Goal: Transaction & Acquisition: Purchase product/service

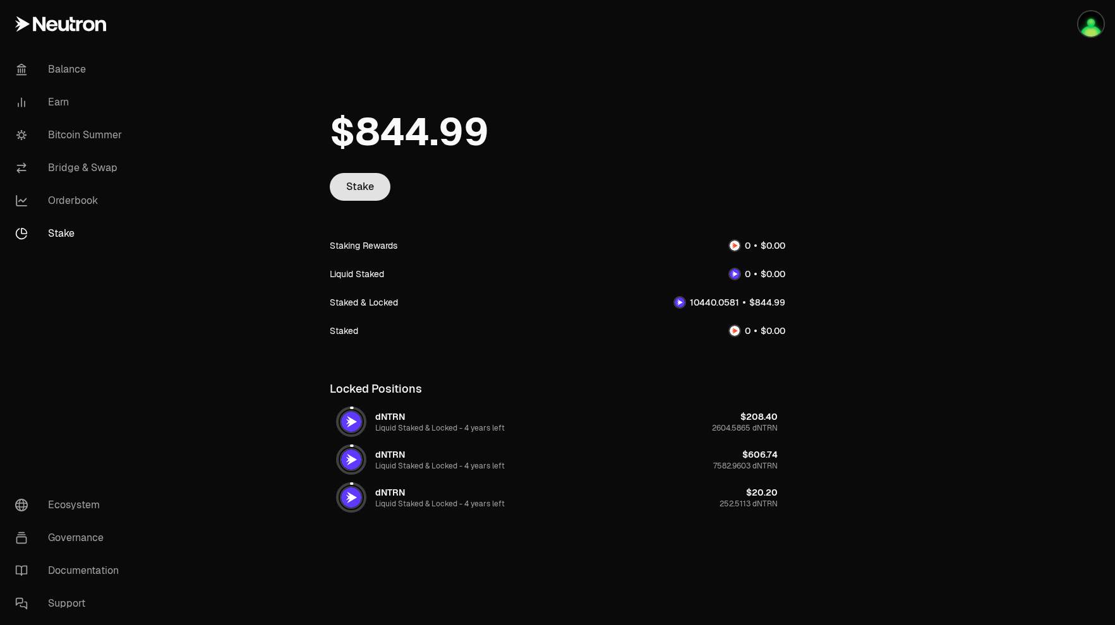
click at [357, 188] on link "Stake" at bounding box center [360, 187] width 61 height 28
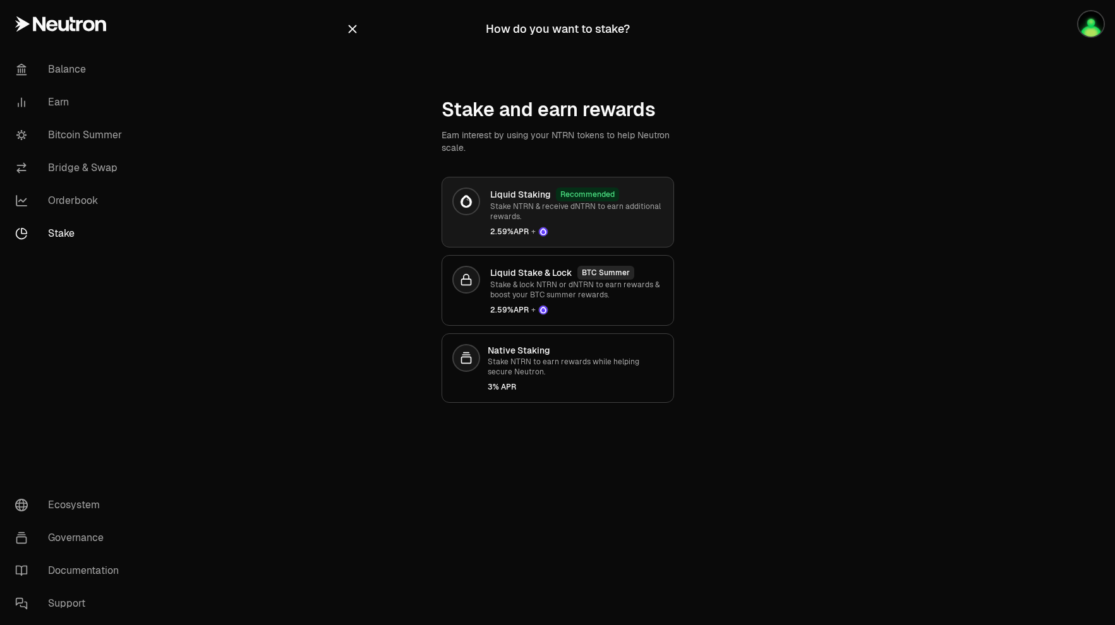
click at [608, 243] on link "Liquid Staking Recommended Stake NTRN & receive dNTRN to earn additional reward…" at bounding box center [557, 212] width 232 height 71
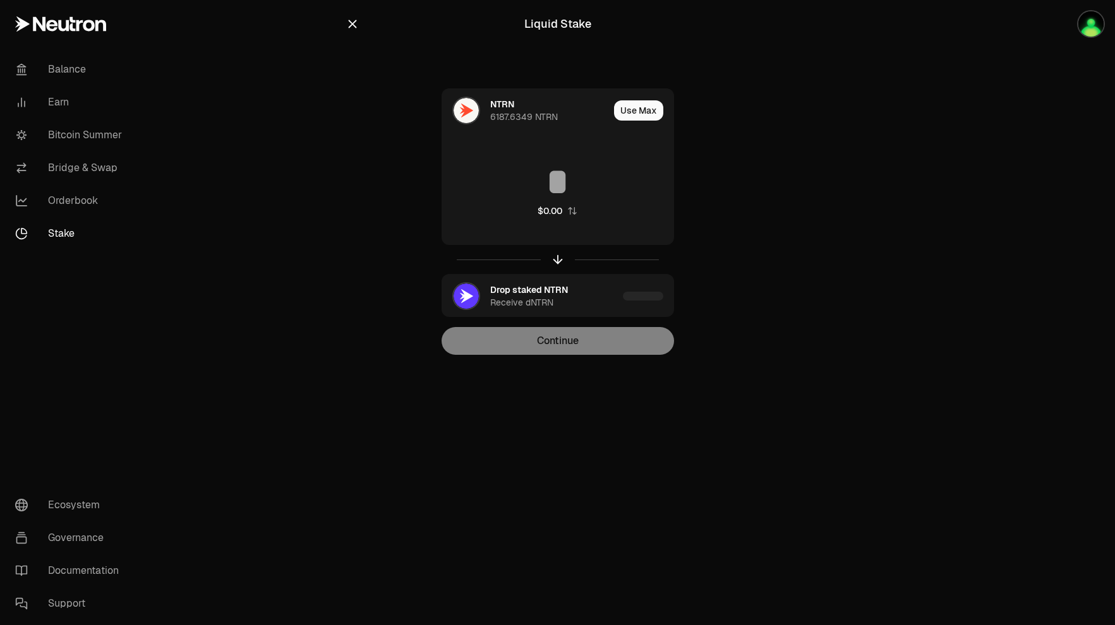
click at [352, 24] on icon "button" at bounding box center [352, 24] width 8 height 8
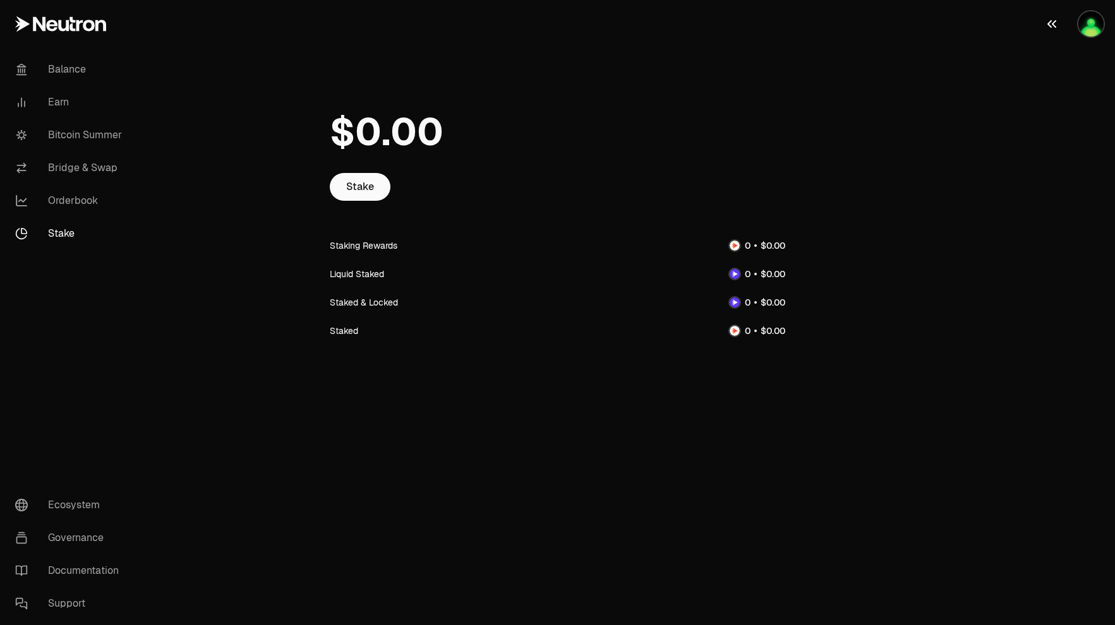
click at [1087, 31] on img "button" at bounding box center [1090, 23] width 25 height 25
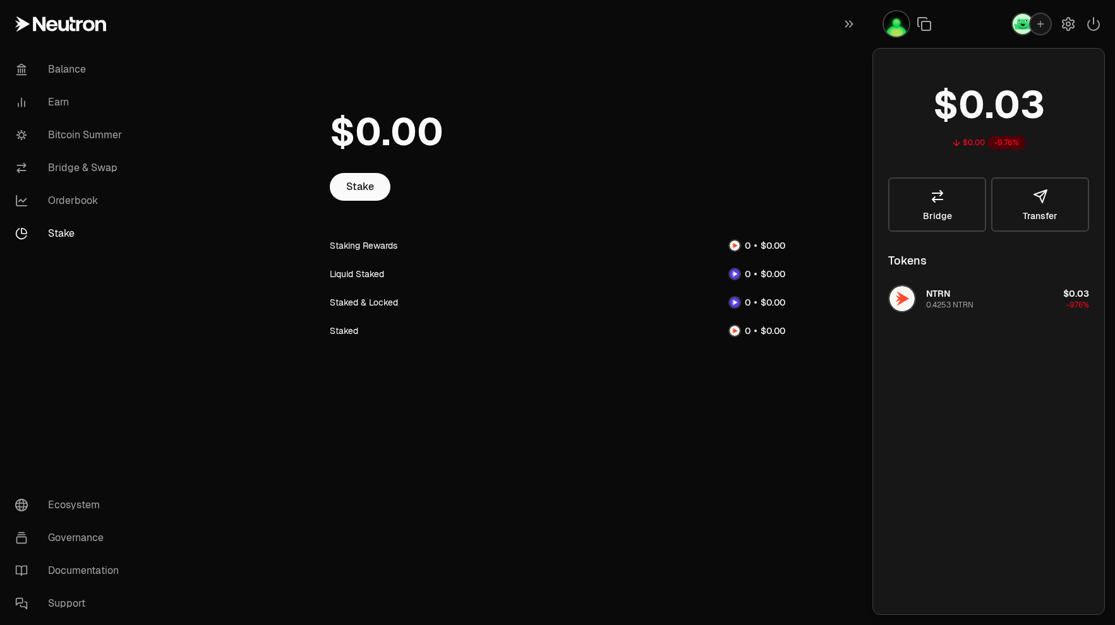
click at [1040, 27] on icon "button" at bounding box center [1040, 24] width 10 height 10
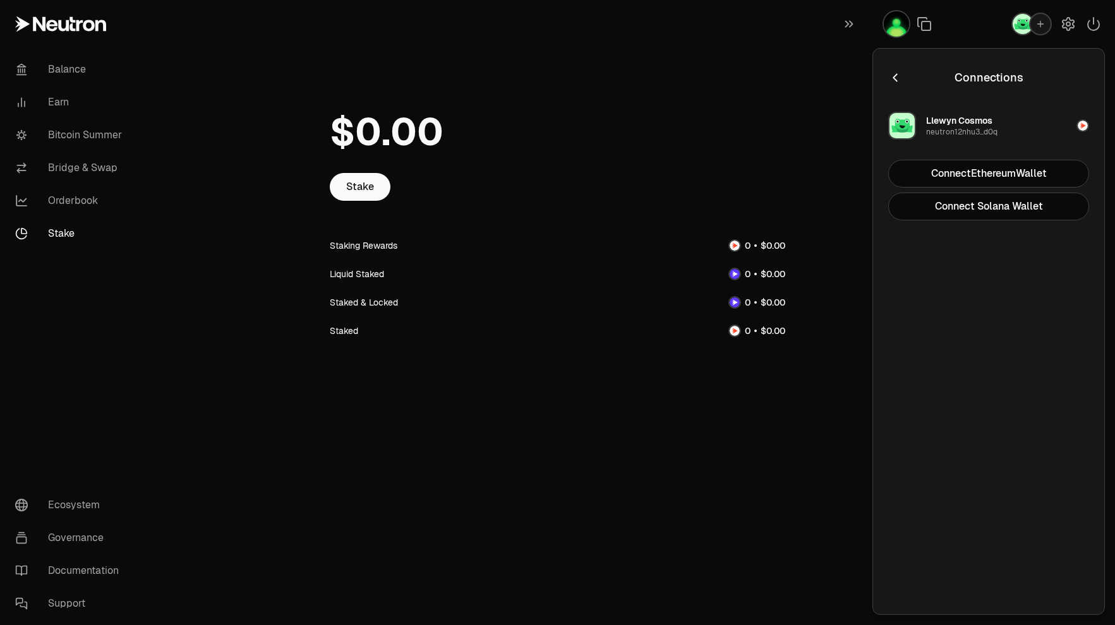
click at [892, 81] on icon "button" at bounding box center [895, 78] width 14 height 14
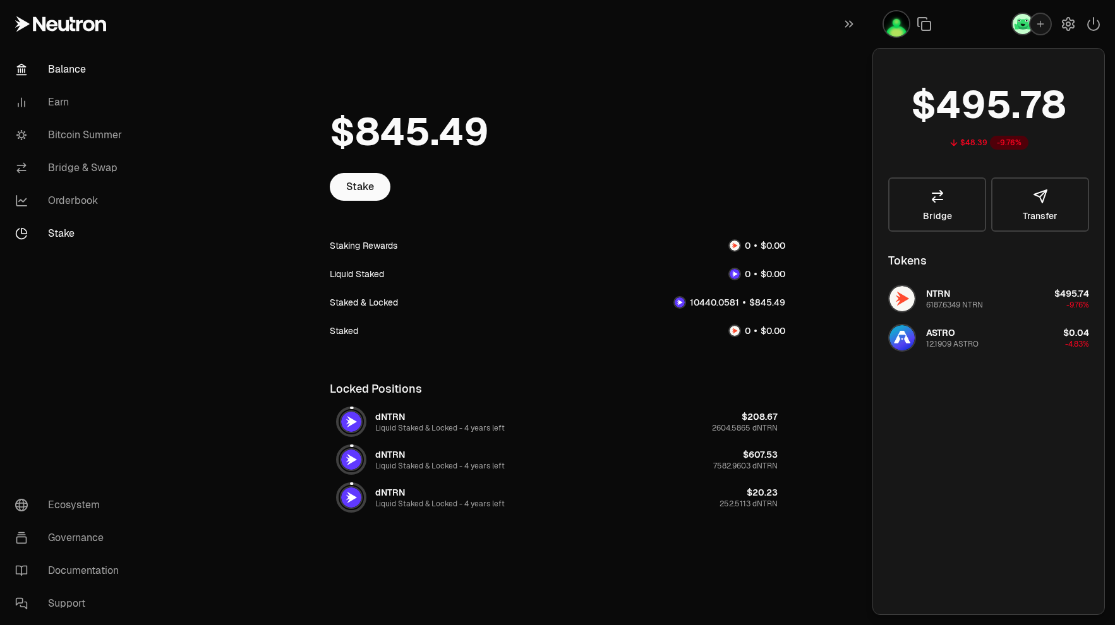
click at [81, 77] on link "Balance" at bounding box center [70, 69] width 131 height 33
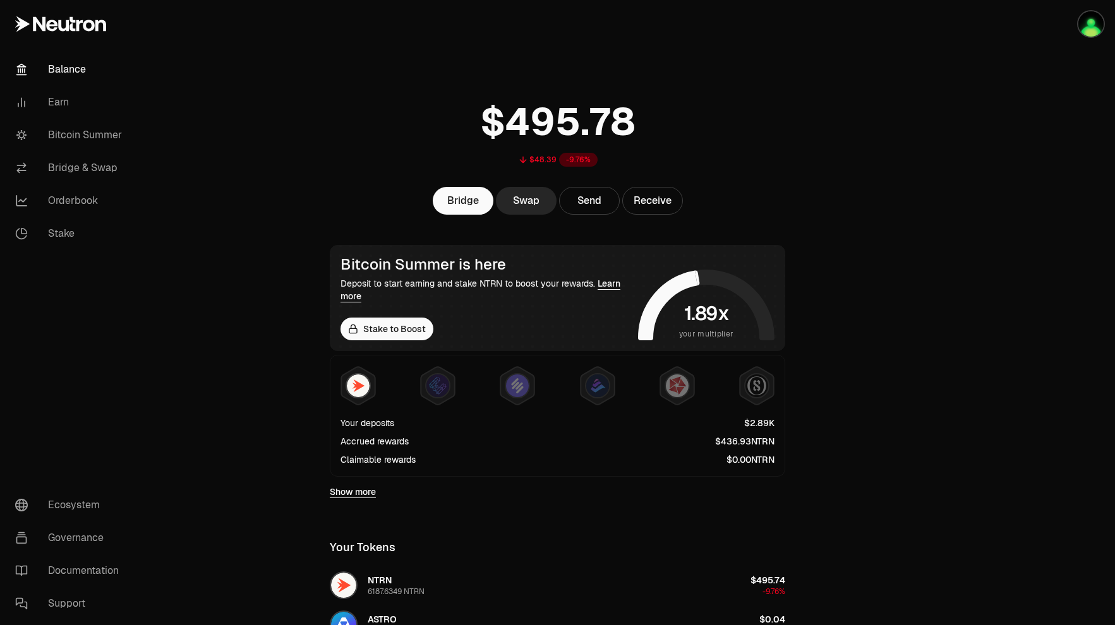
click at [81, 77] on link "Balance" at bounding box center [70, 69] width 131 height 33
click at [93, 137] on link "Bitcoin Summer" at bounding box center [70, 135] width 131 height 33
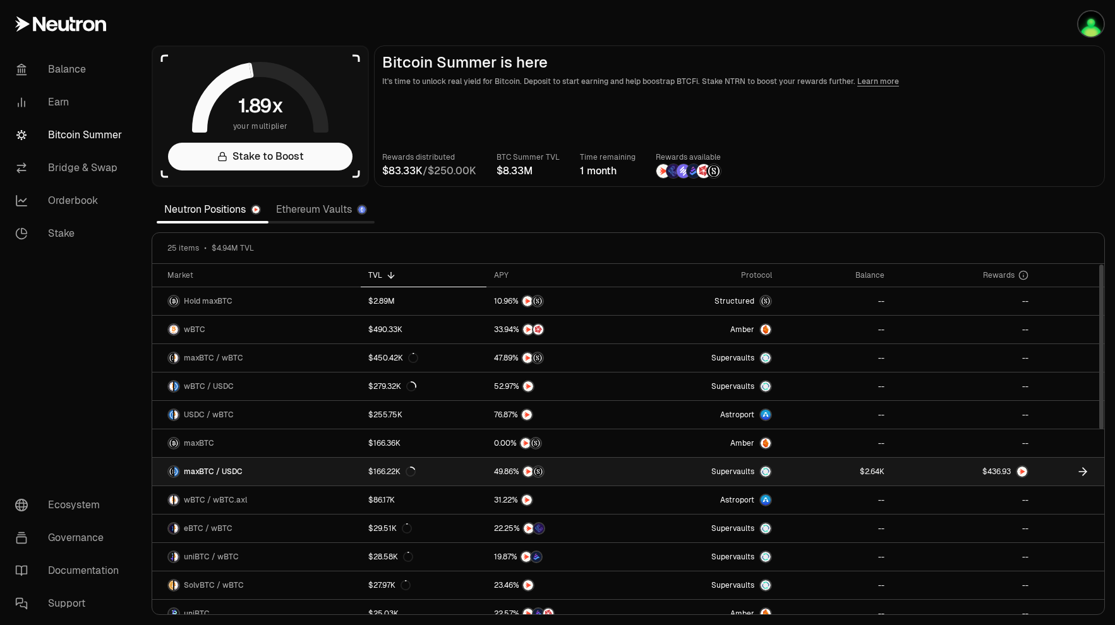
click at [220, 467] on span "maxBTC / USDC" at bounding box center [213, 472] width 59 height 10
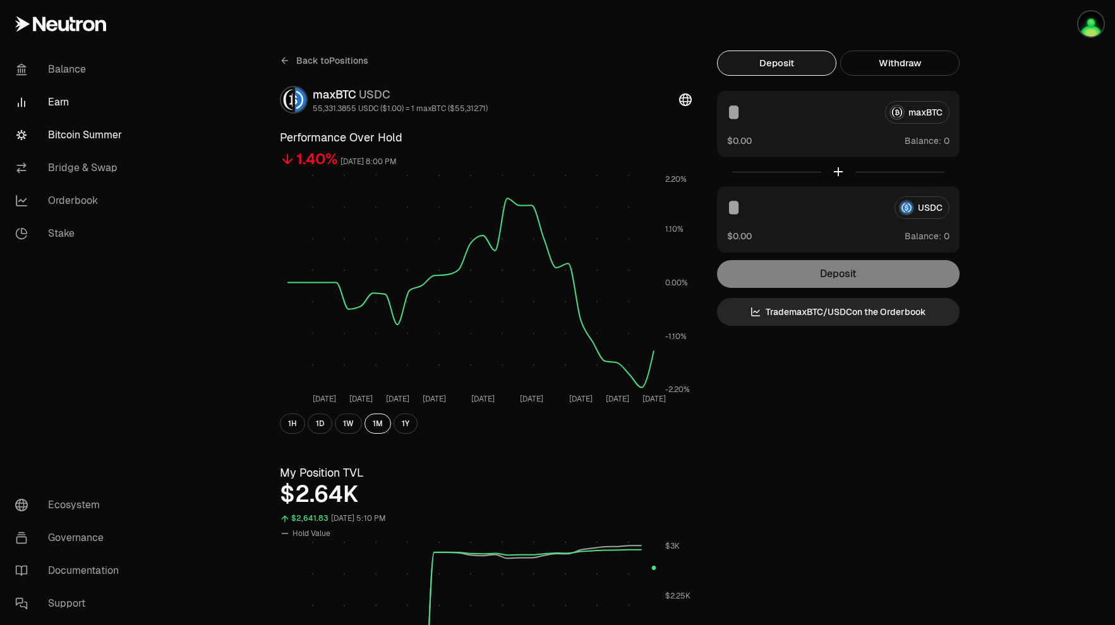
click at [95, 132] on link "Bitcoin Summer" at bounding box center [70, 135] width 131 height 33
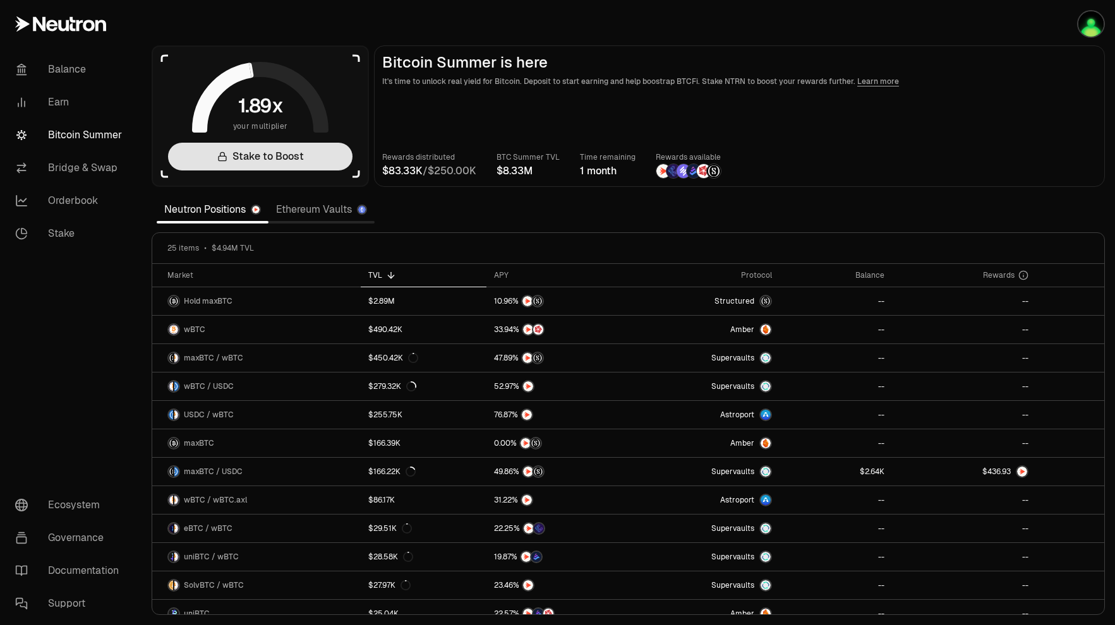
click at [252, 153] on link "Stake to Boost" at bounding box center [260, 157] width 184 height 28
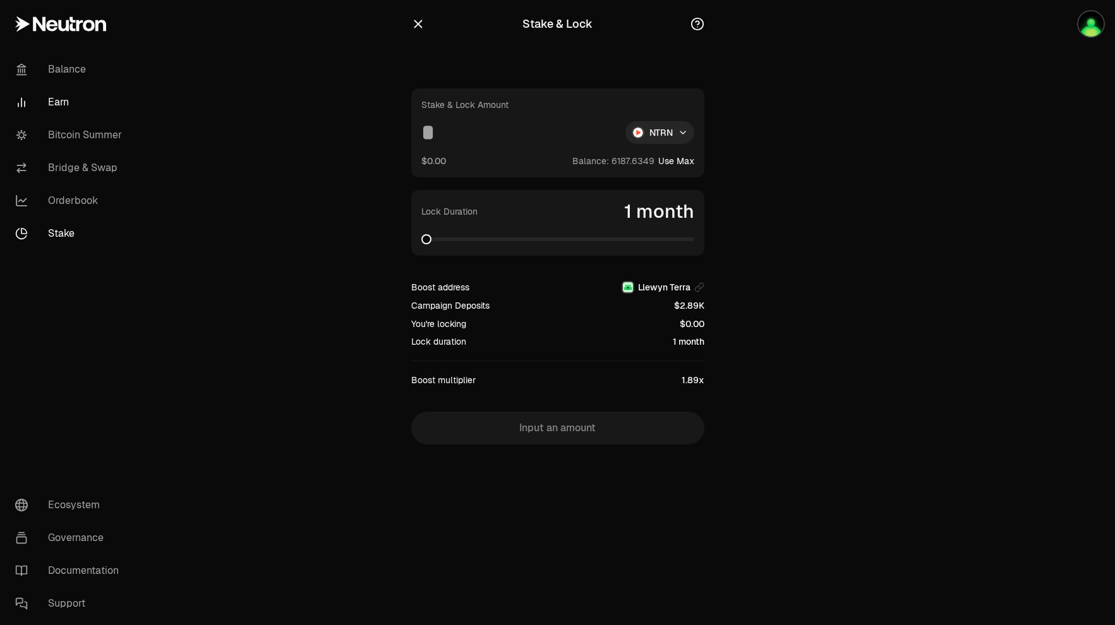
click at [58, 102] on link "Earn" at bounding box center [70, 102] width 131 height 33
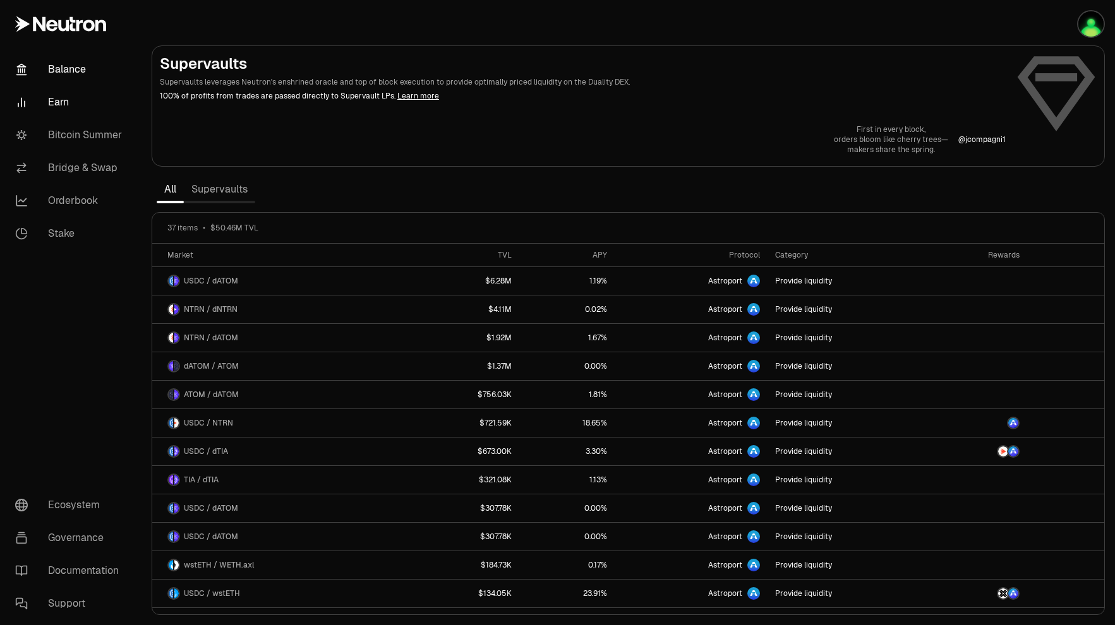
click at [80, 76] on link "Balance" at bounding box center [70, 69] width 131 height 33
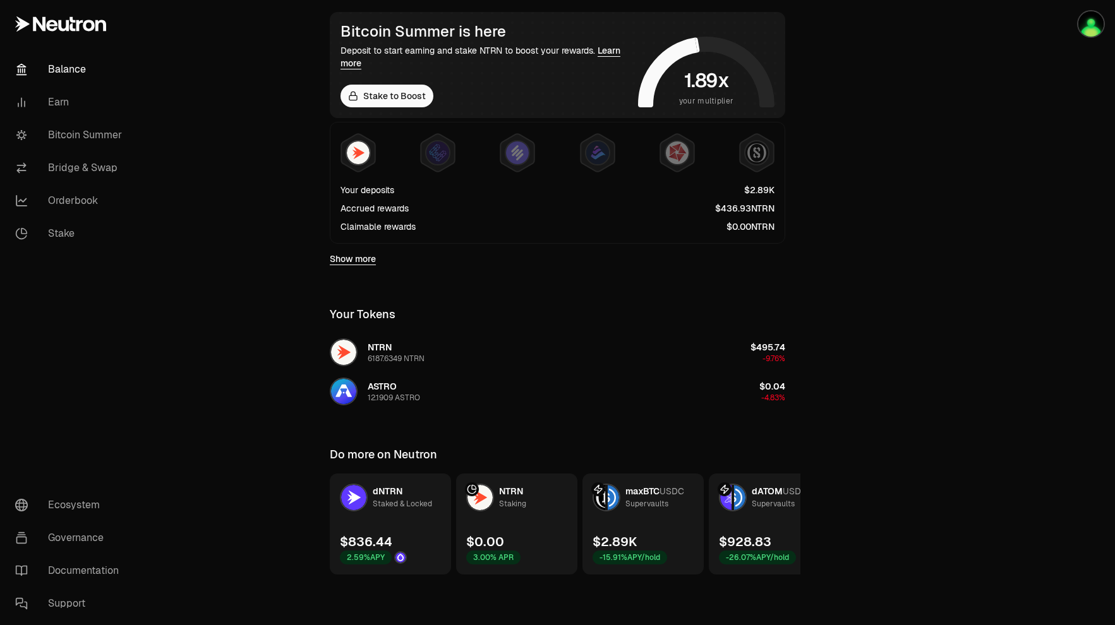
scroll to position [228, 0]
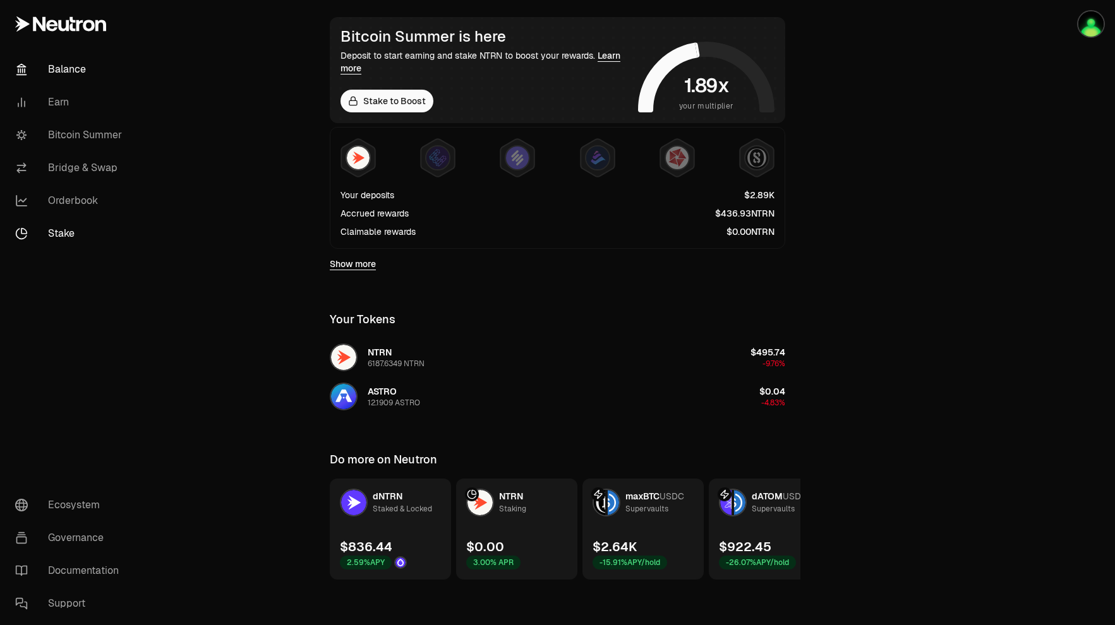
click at [61, 237] on link "Stake" at bounding box center [70, 233] width 131 height 33
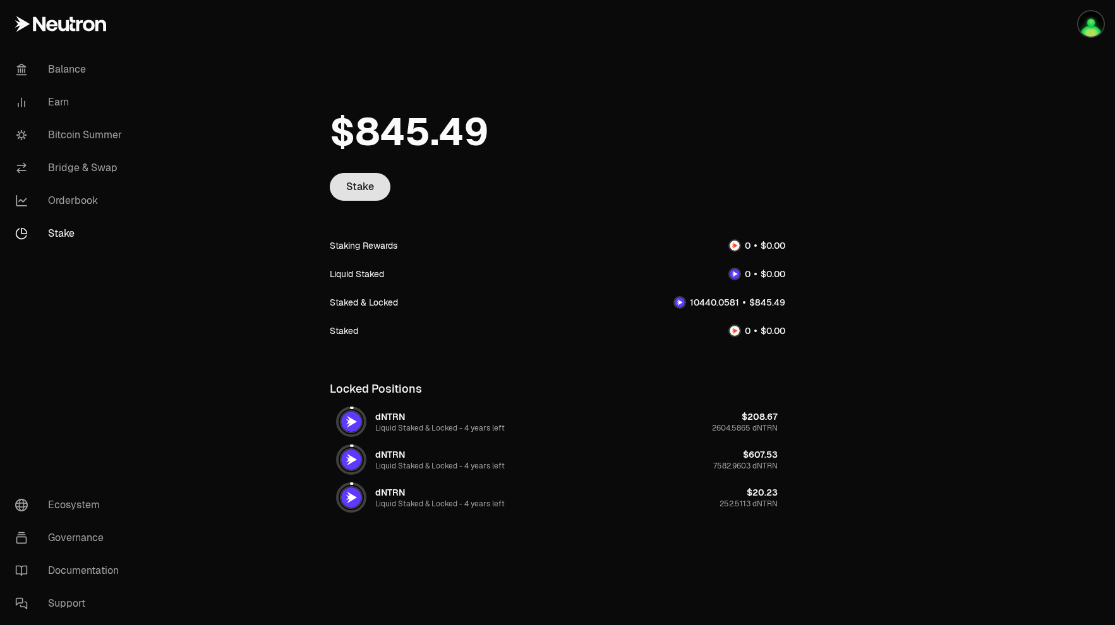
click at [368, 200] on link "Stake" at bounding box center [360, 187] width 61 height 28
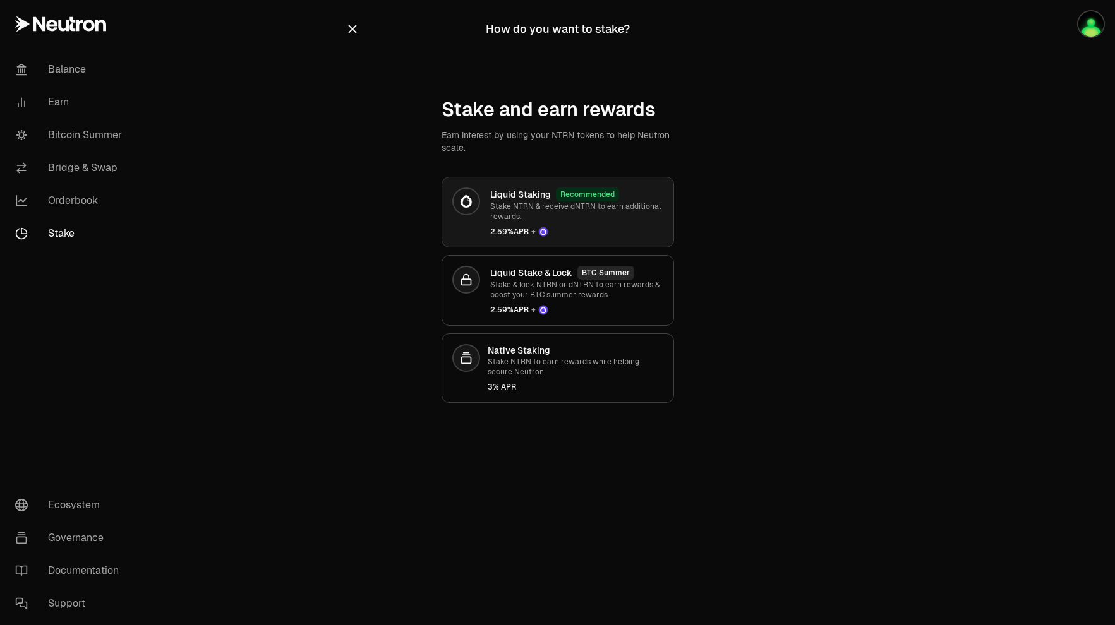
click at [632, 219] on p "Stake NTRN & receive dNTRN to earn additional rewards." at bounding box center [576, 211] width 173 height 20
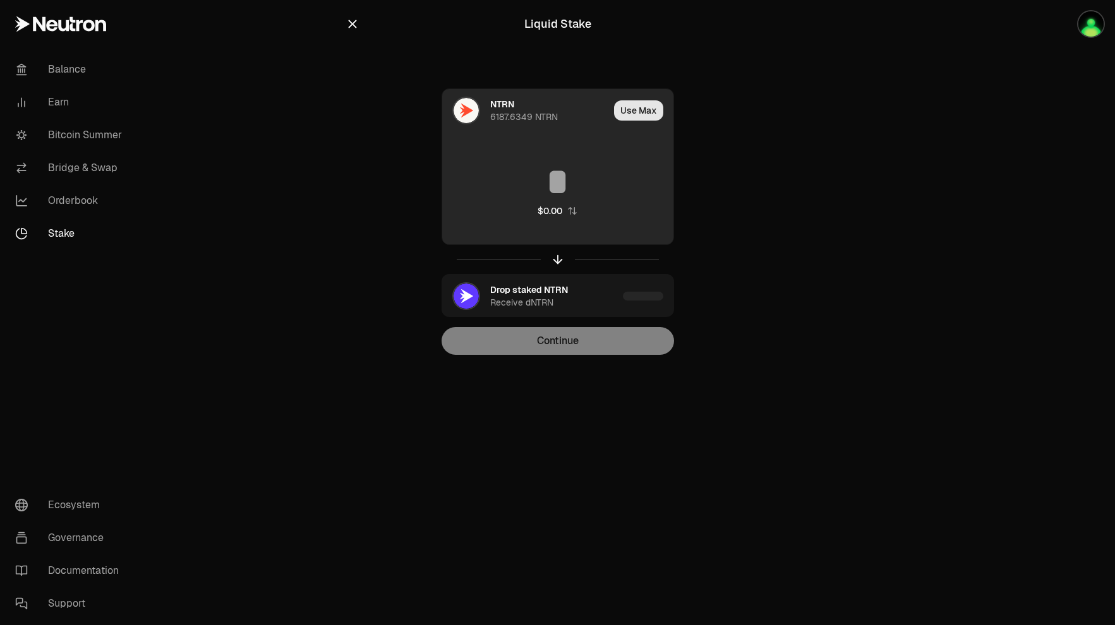
click at [649, 100] on button "Use Max" at bounding box center [638, 110] width 49 height 20
type input "**********"
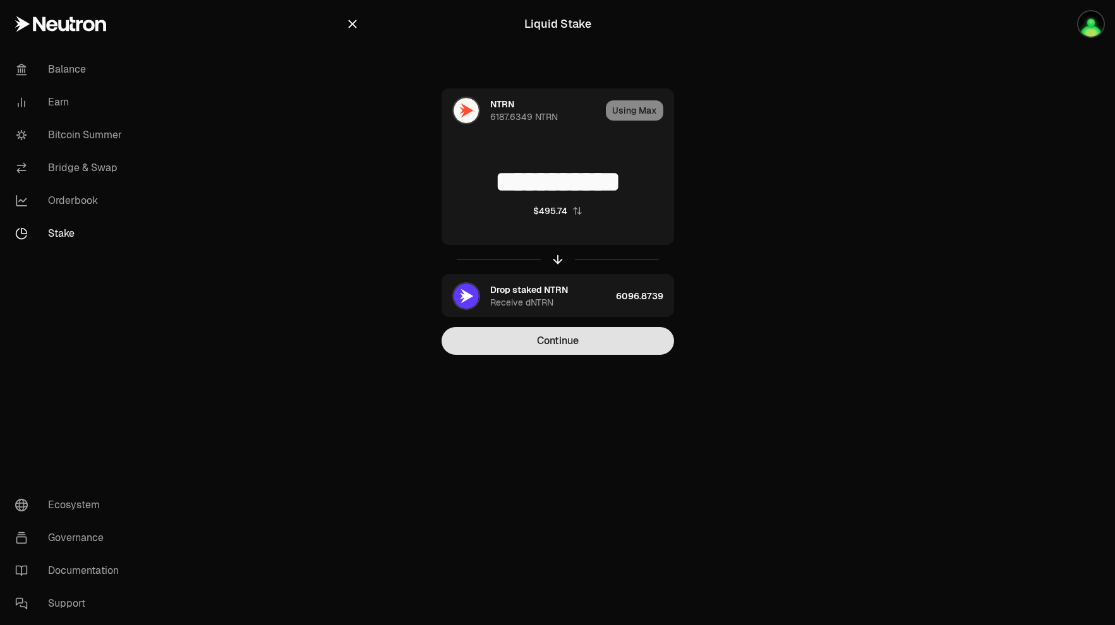
click at [561, 345] on button "Continue" at bounding box center [557, 341] width 232 height 28
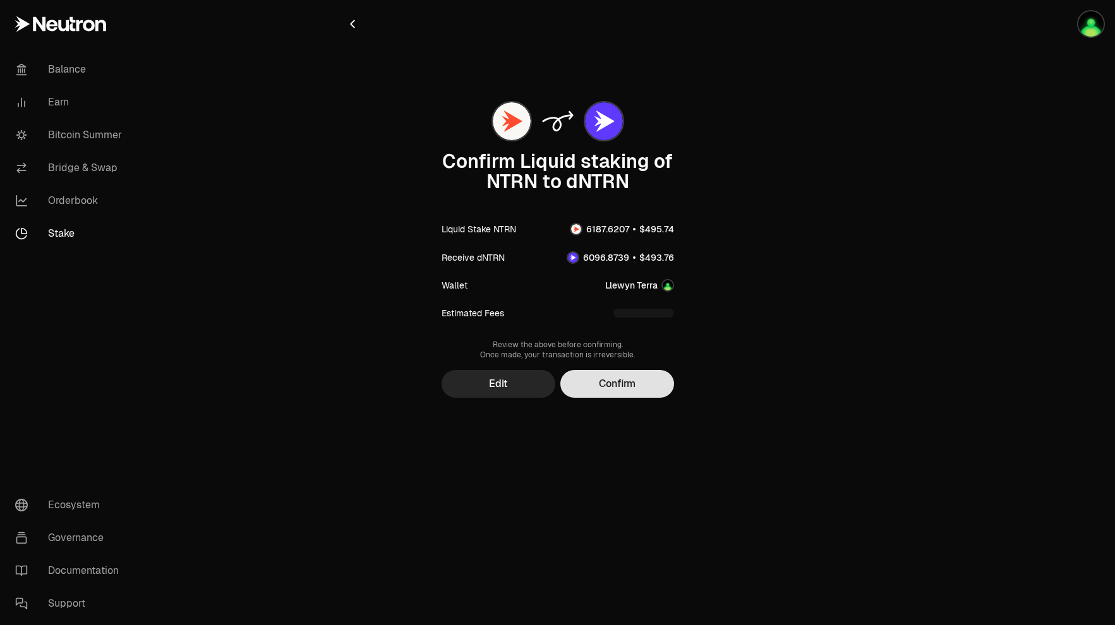
click at [625, 387] on button "Confirm" at bounding box center [617, 384] width 114 height 28
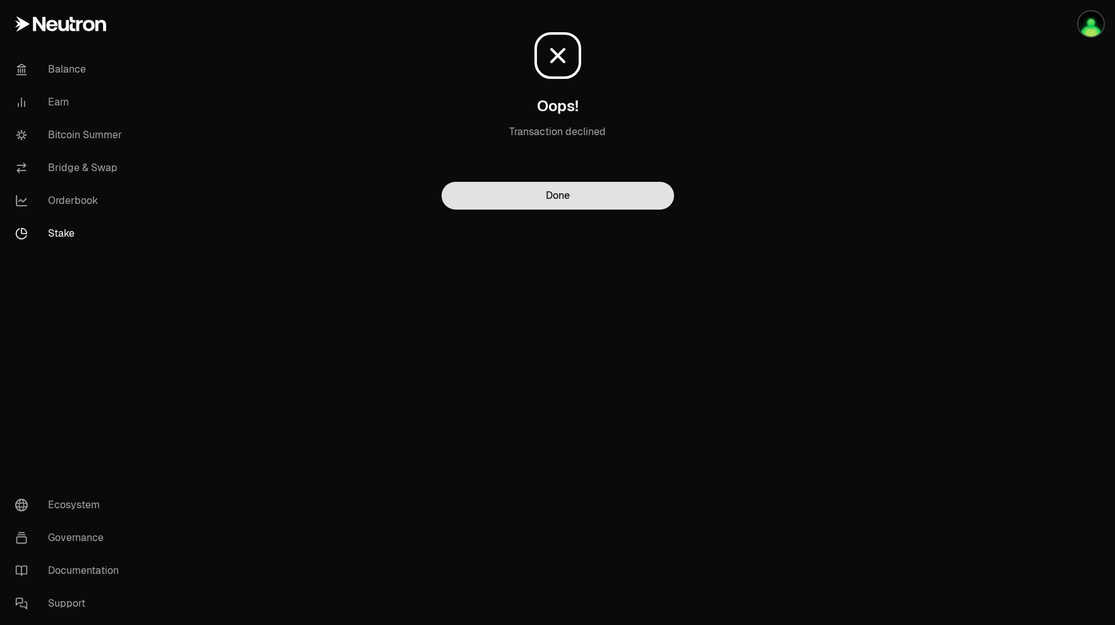
click at [585, 193] on button "Done" at bounding box center [557, 196] width 232 height 28
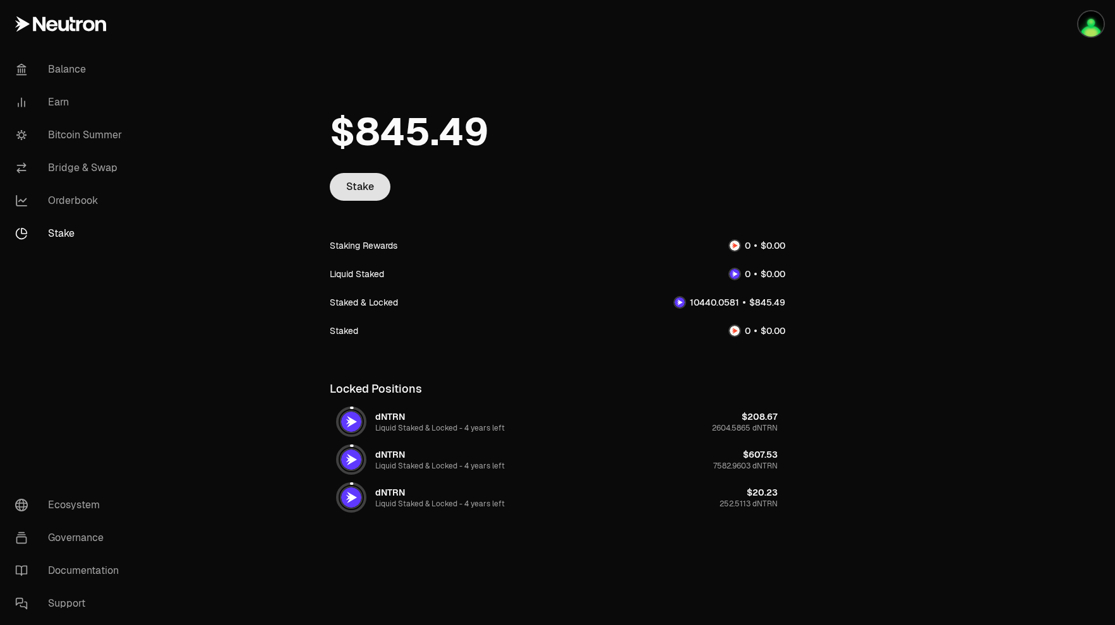
click at [344, 180] on link "Stake" at bounding box center [360, 187] width 61 height 28
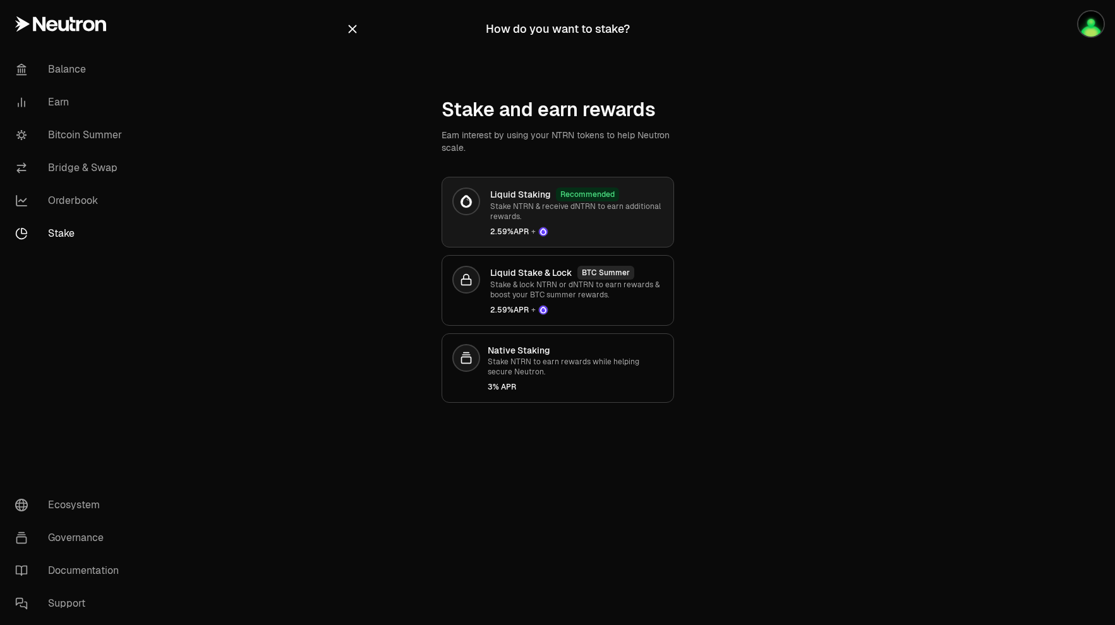
click at [593, 221] on p "Stake NTRN & receive dNTRN to earn additional rewards." at bounding box center [576, 211] width 173 height 20
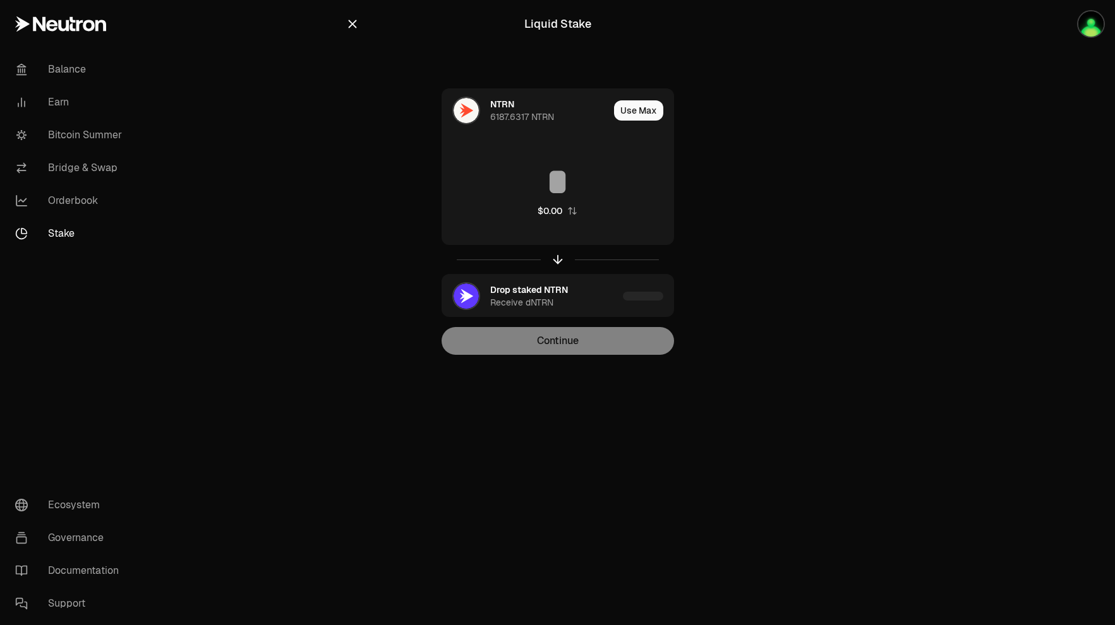
click at [354, 26] on icon "button" at bounding box center [352, 24] width 8 height 8
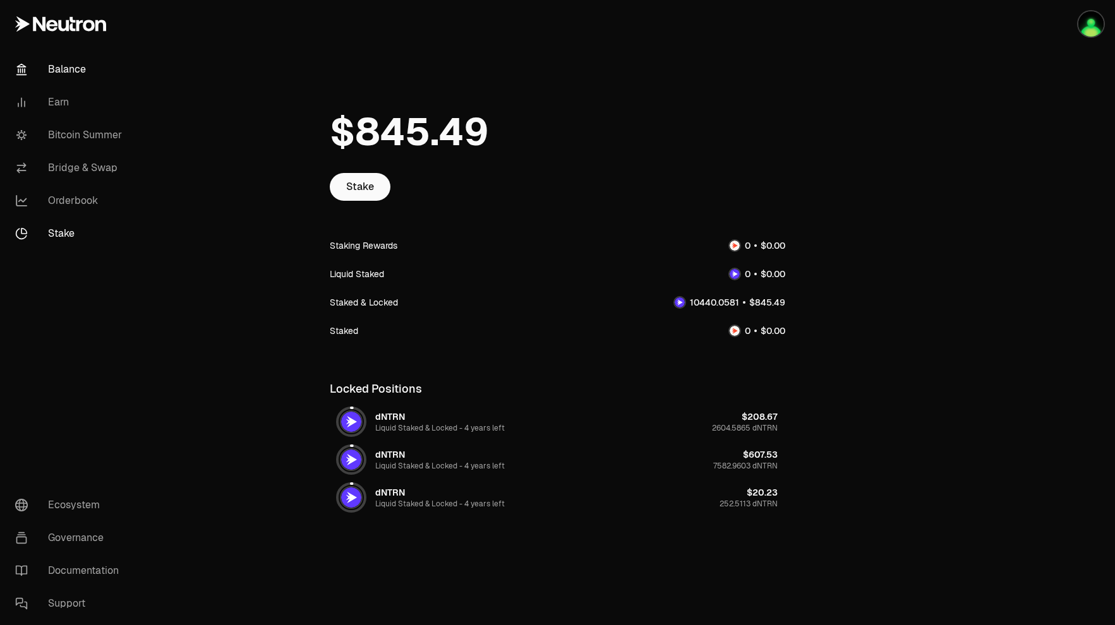
click at [64, 77] on link "Balance" at bounding box center [70, 69] width 131 height 33
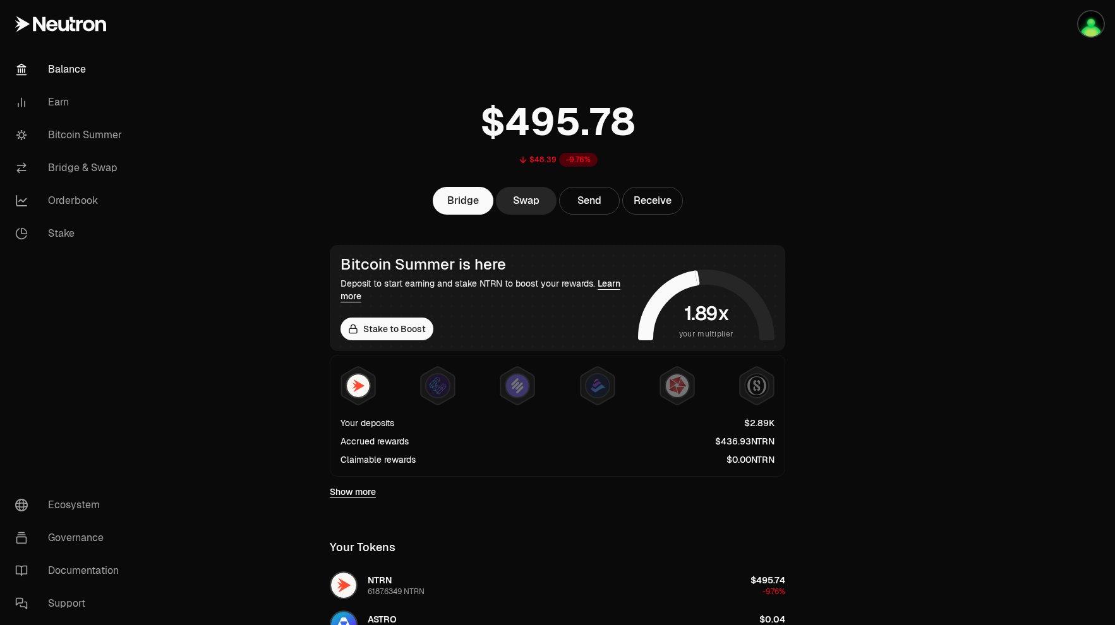
click at [64, 77] on link "Balance" at bounding box center [70, 69] width 131 height 33
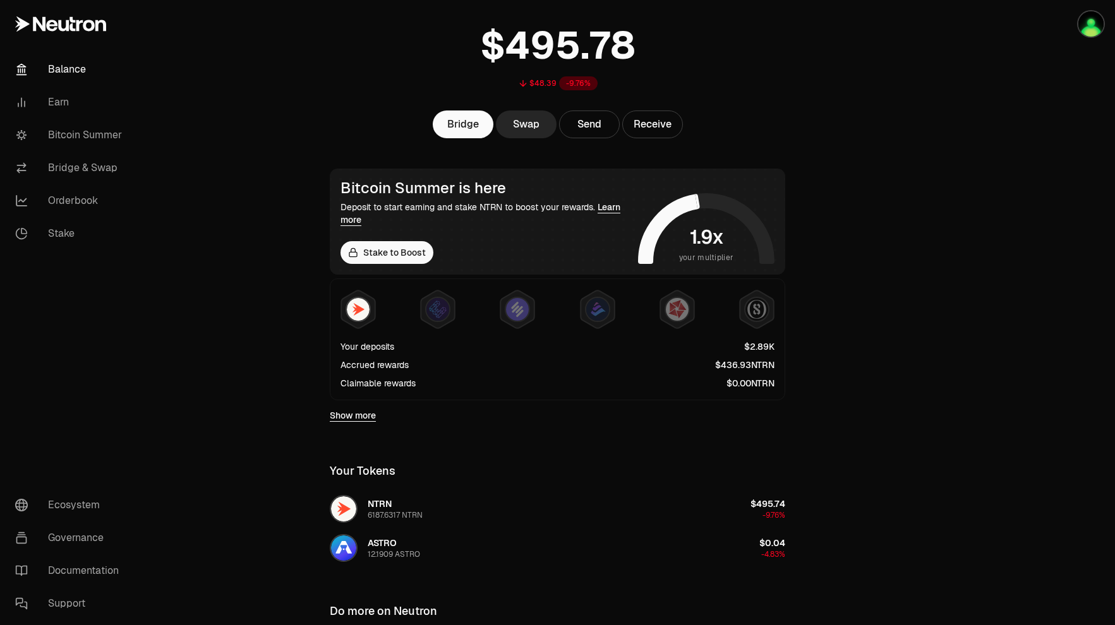
scroll to position [91, 0]
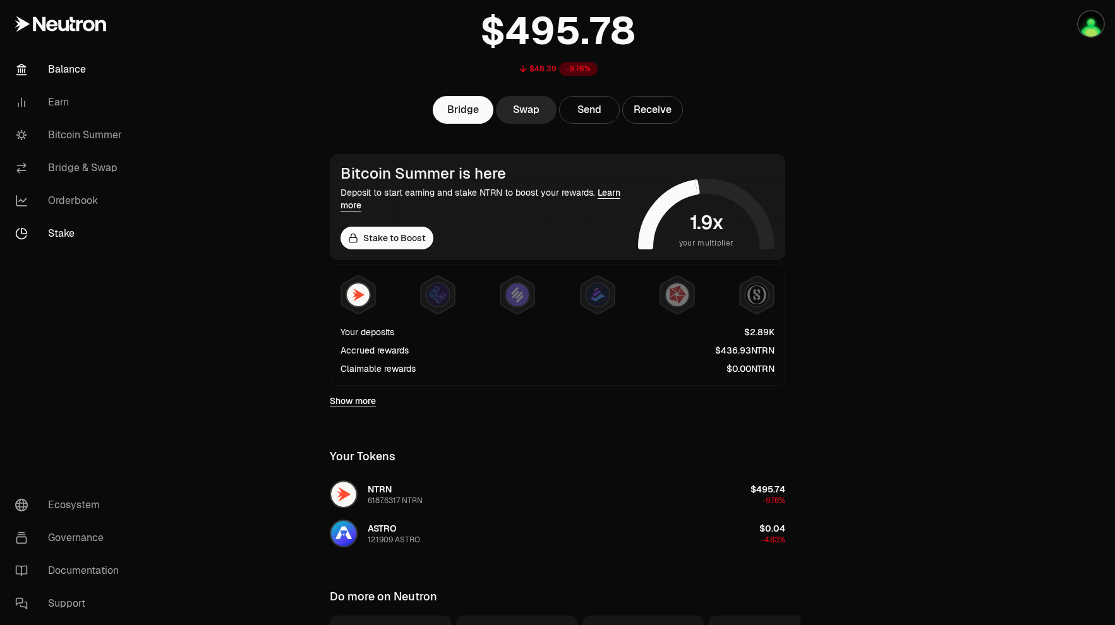
click at [68, 234] on link "Stake" at bounding box center [70, 233] width 131 height 33
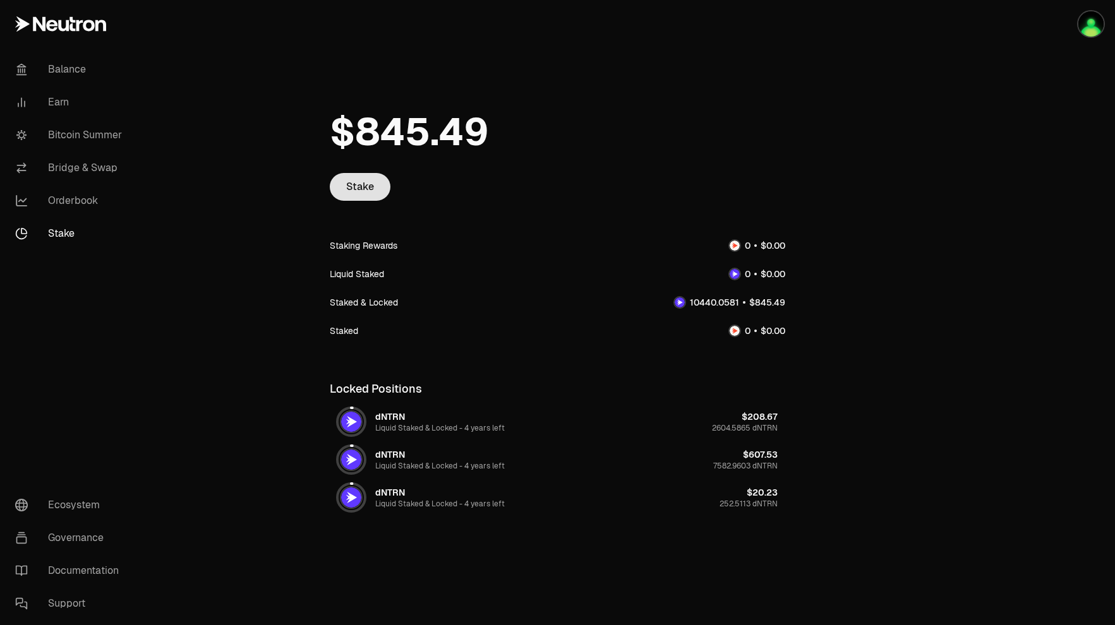
click at [375, 179] on link "Stake" at bounding box center [360, 187] width 61 height 28
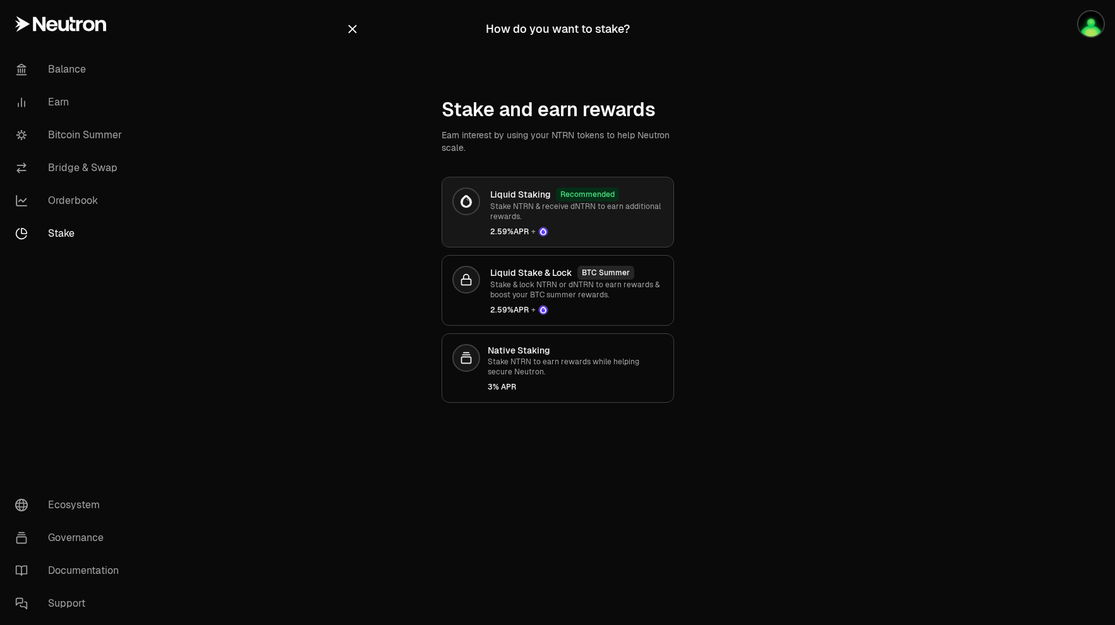
click at [645, 221] on p "Stake NTRN & receive dNTRN to earn additional rewards." at bounding box center [576, 211] width 173 height 20
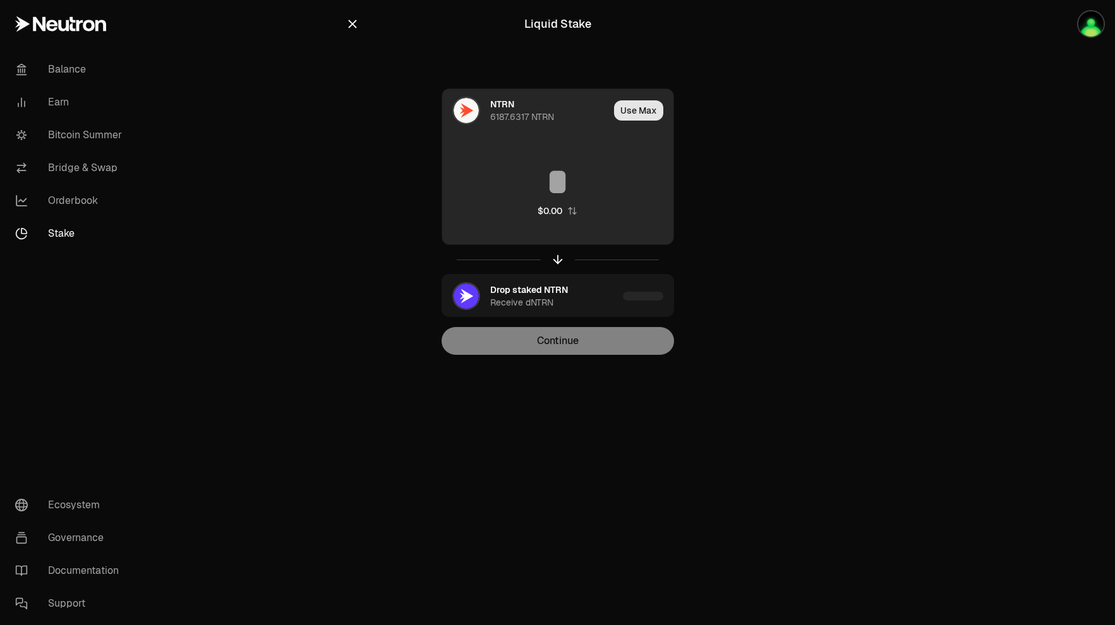
click at [647, 106] on button "Use Max" at bounding box center [638, 110] width 49 height 20
type input "**********"
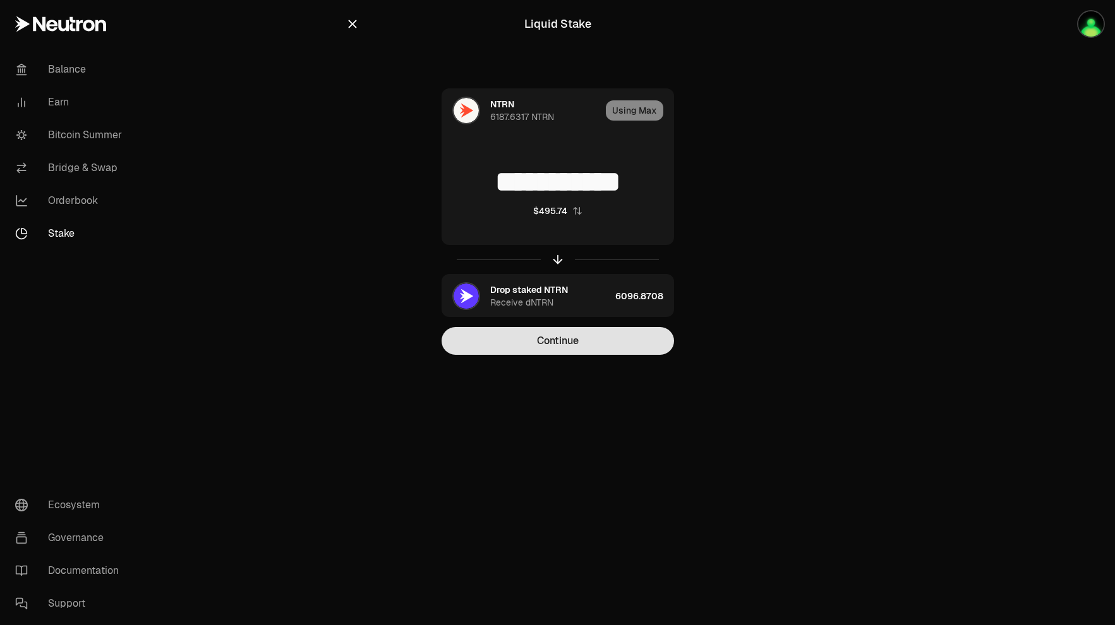
click at [561, 340] on button "Continue" at bounding box center [557, 341] width 232 height 28
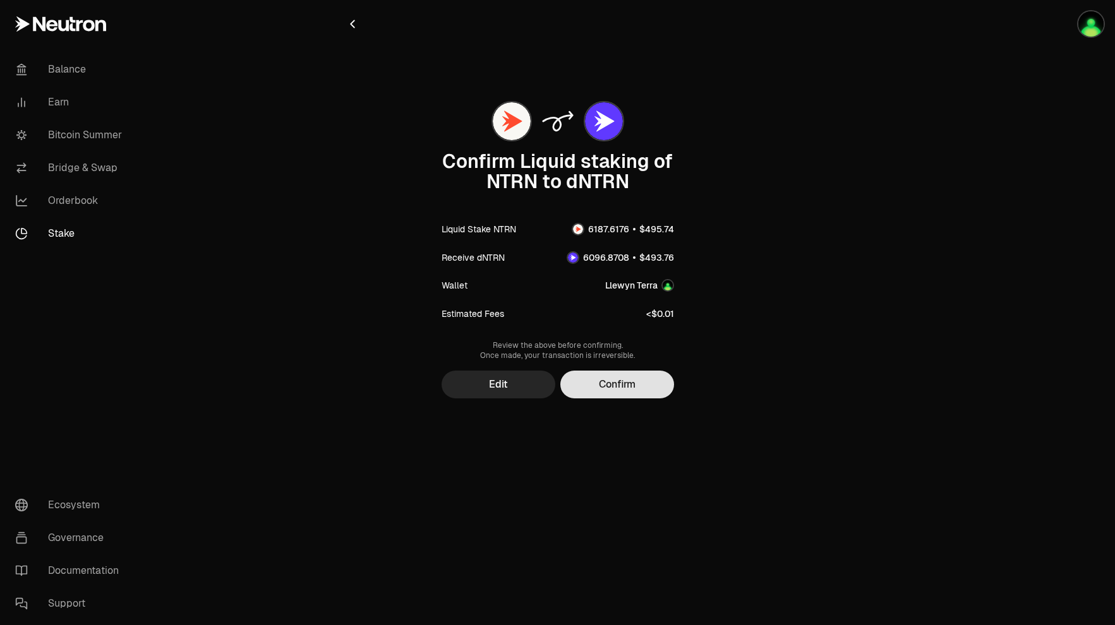
click at [611, 378] on button "Confirm" at bounding box center [617, 385] width 114 height 28
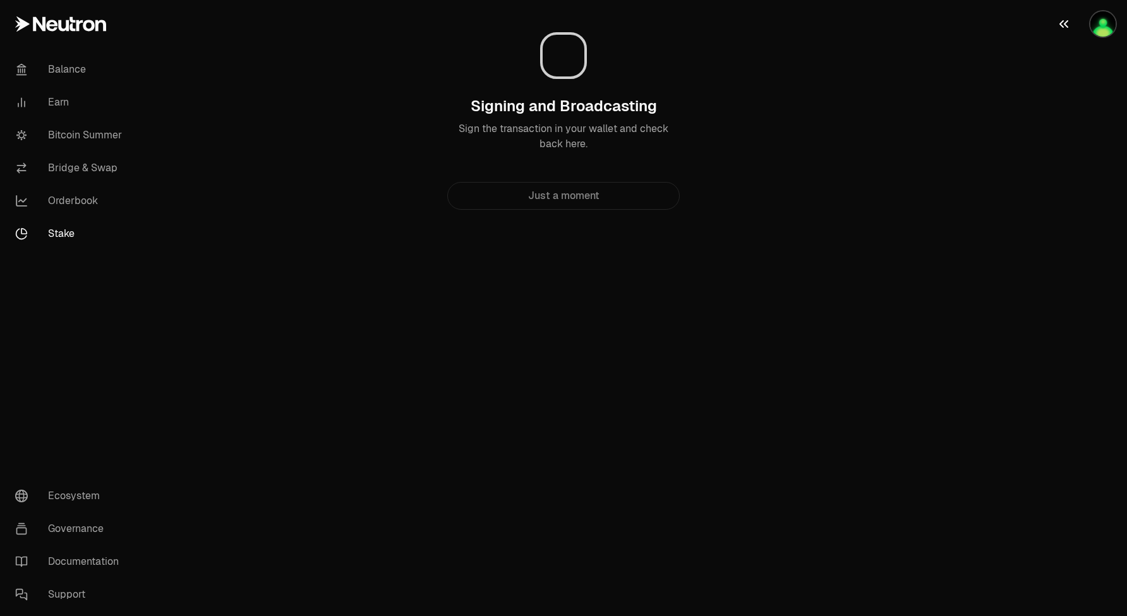
click at [1099, 31] on img "button" at bounding box center [1102, 23] width 25 height 25
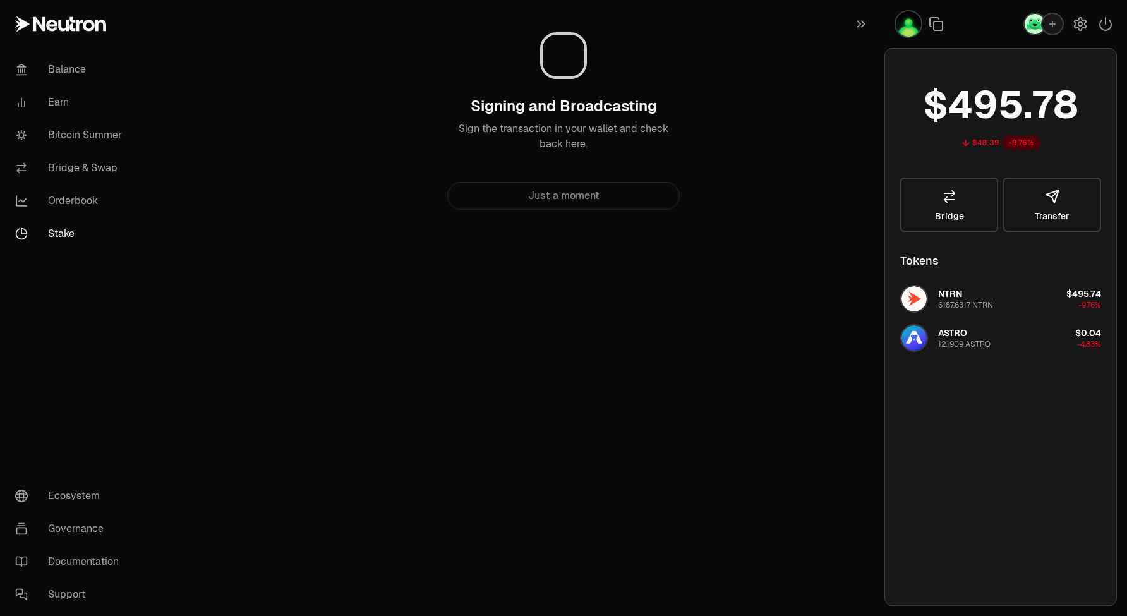
click at [911, 28] on img "button" at bounding box center [908, 23] width 25 height 25
click at [1079, 25] on icon "button" at bounding box center [1079, 23] width 15 height 15
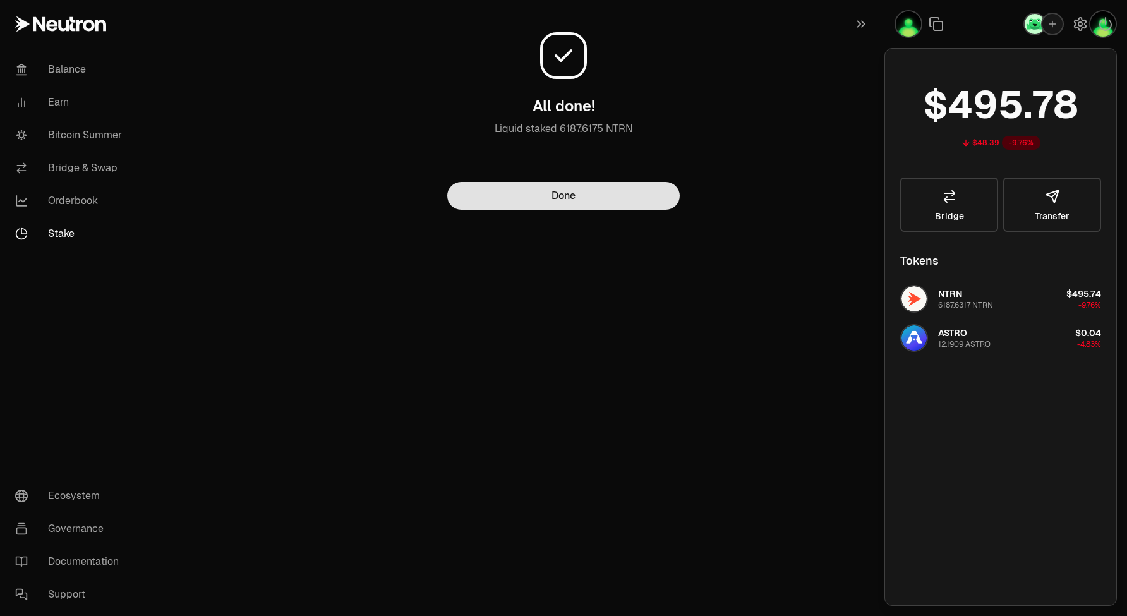
click at [584, 196] on button "Done" at bounding box center [563, 196] width 232 height 28
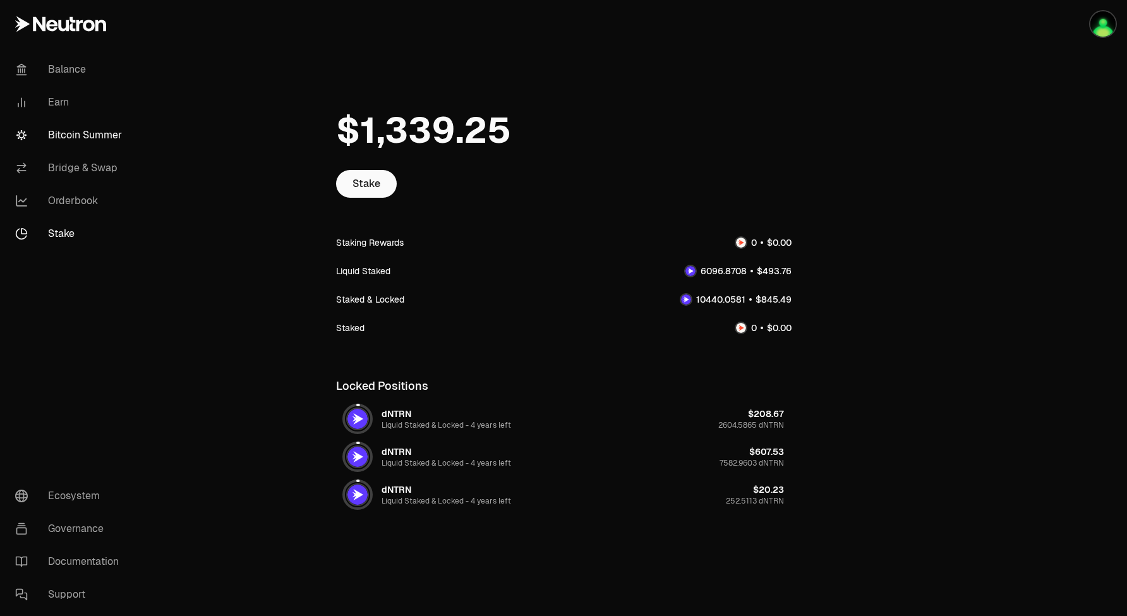
click at [87, 134] on link "Bitcoin Summer" at bounding box center [70, 135] width 131 height 33
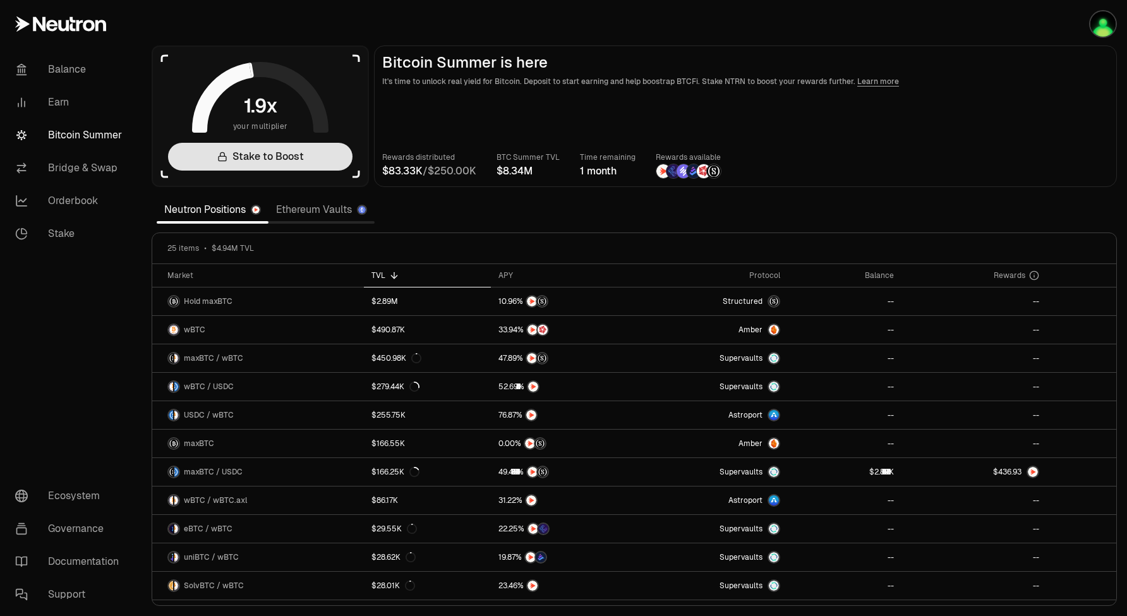
click at [259, 153] on link "Stake to Boost" at bounding box center [260, 157] width 184 height 28
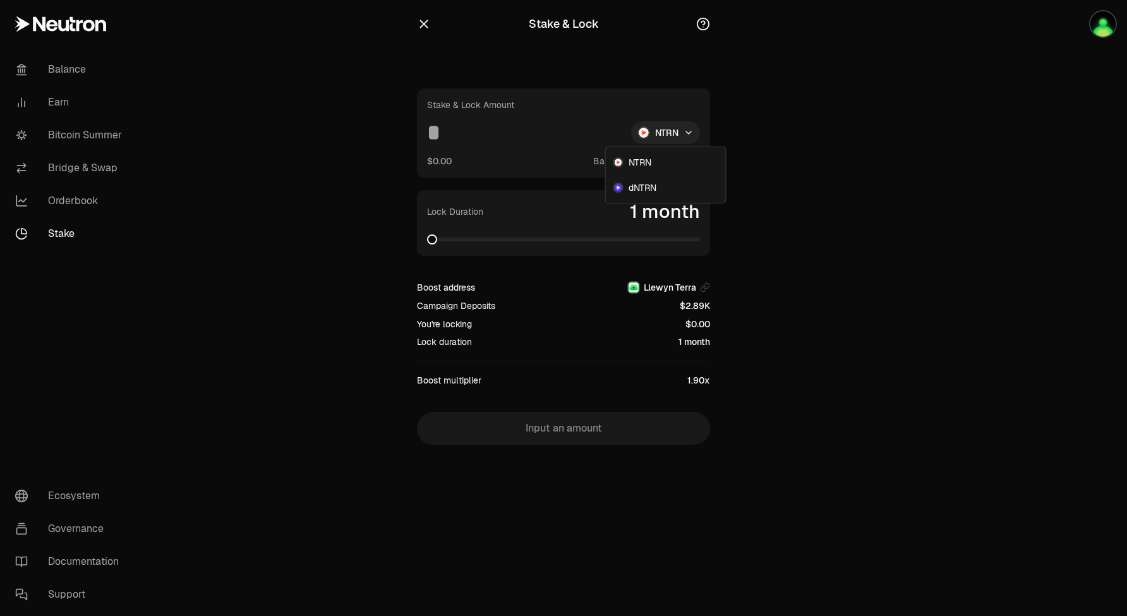
click at [690, 141] on html "Balance Earn Bitcoin Summer Bridge & Swap Orderbook Stake Ecosystem Governance …" at bounding box center [563, 308] width 1127 height 616
click at [648, 184] on span "dNTRN" at bounding box center [642, 187] width 28 height 13
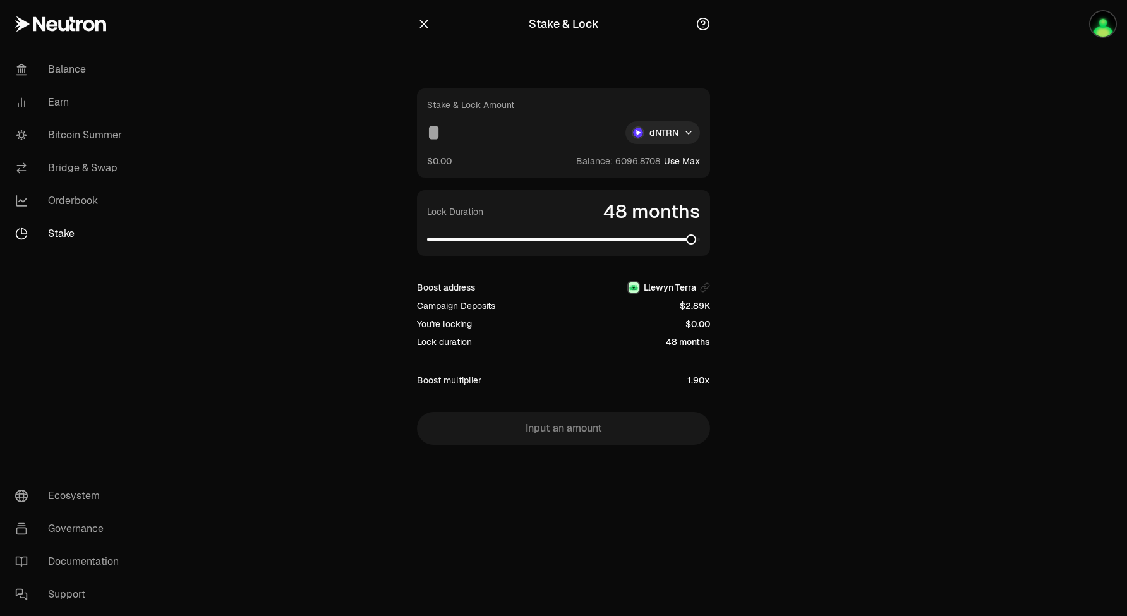
click at [697, 241] on span at bounding box center [563, 239] width 273 height 4
click at [700, 244] on span at bounding box center [695, 239] width 10 height 10
click at [685, 158] on button "Use Max" at bounding box center [682, 161] width 36 height 13
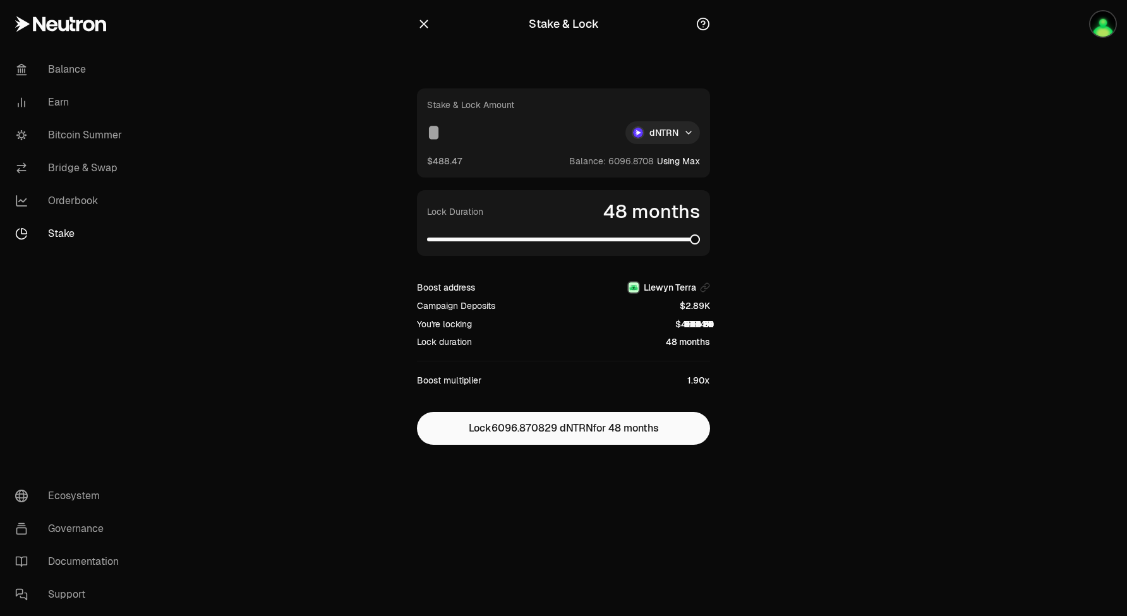
type input "**********"
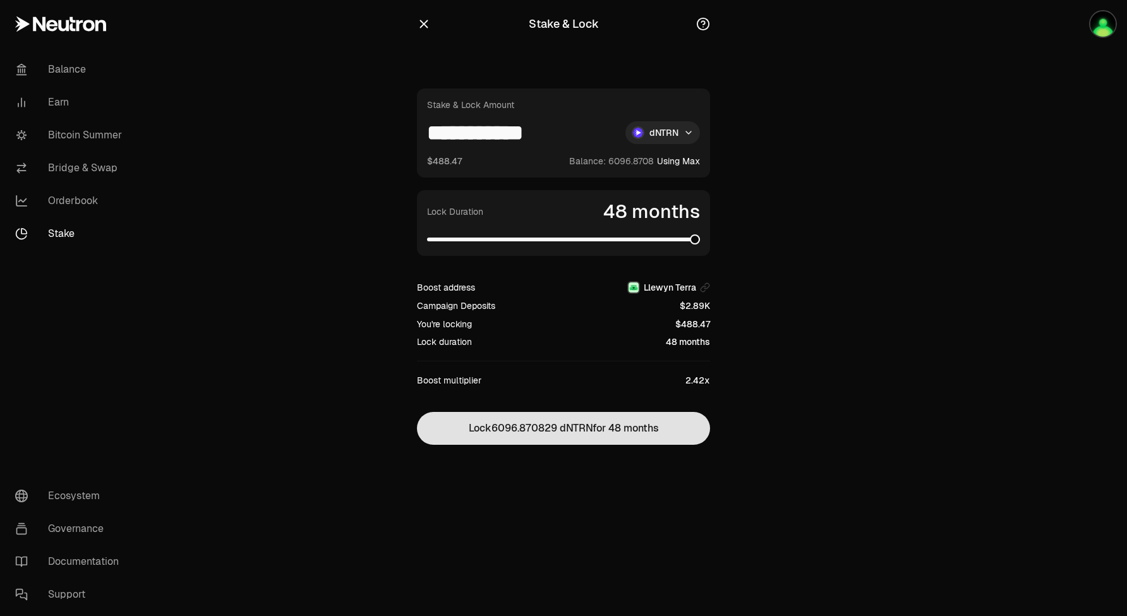
click at [574, 431] on button "Lock 6096.870829 dNTRN for 48 months" at bounding box center [563, 428] width 293 height 33
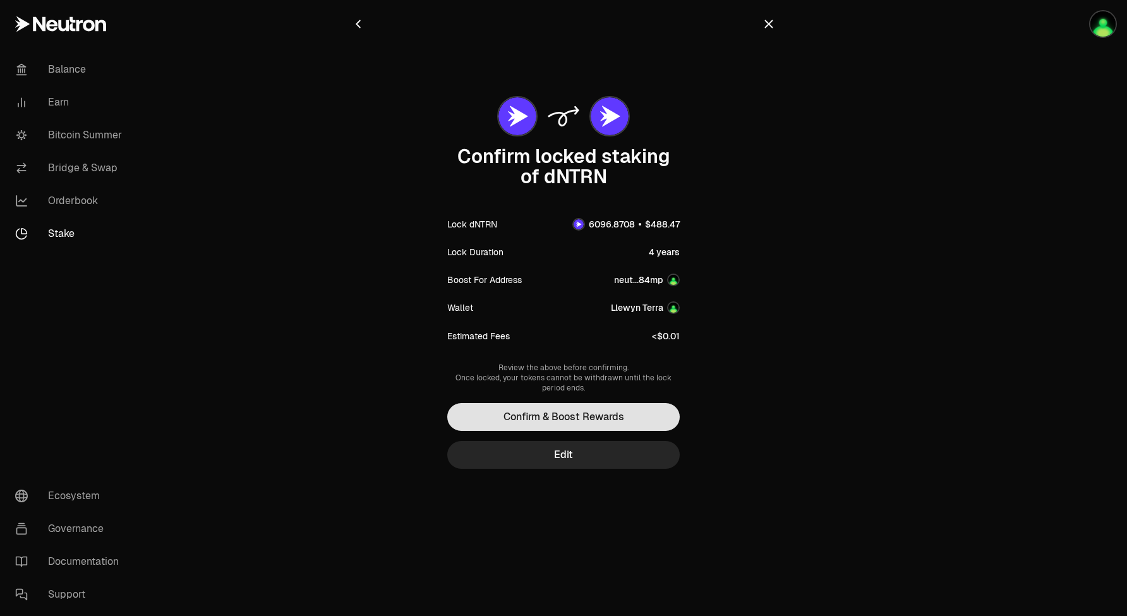
click at [580, 420] on button "Confirm & Boost Rewards" at bounding box center [563, 417] width 232 height 28
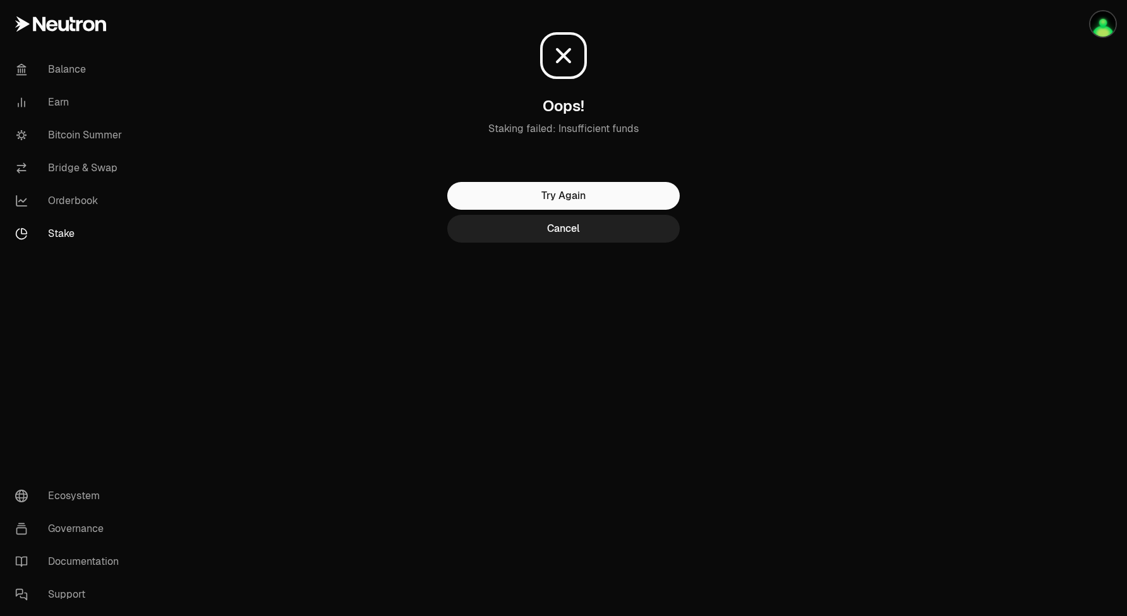
click at [623, 231] on button "Cancel" at bounding box center [563, 229] width 232 height 28
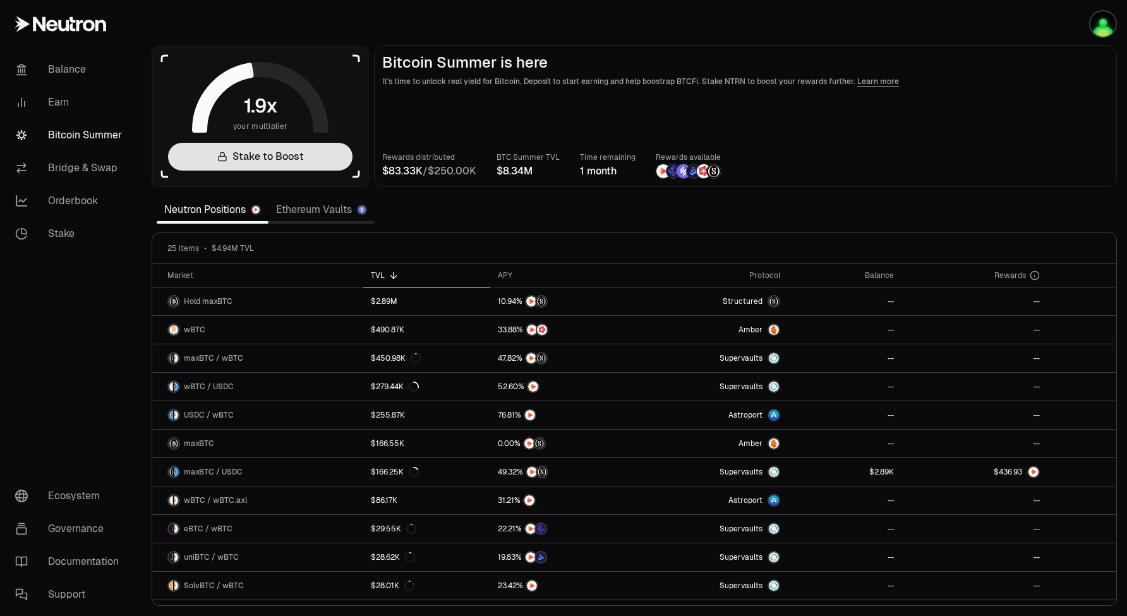
click at [299, 159] on link "Stake to Boost" at bounding box center [260, 157] width 184 height 28
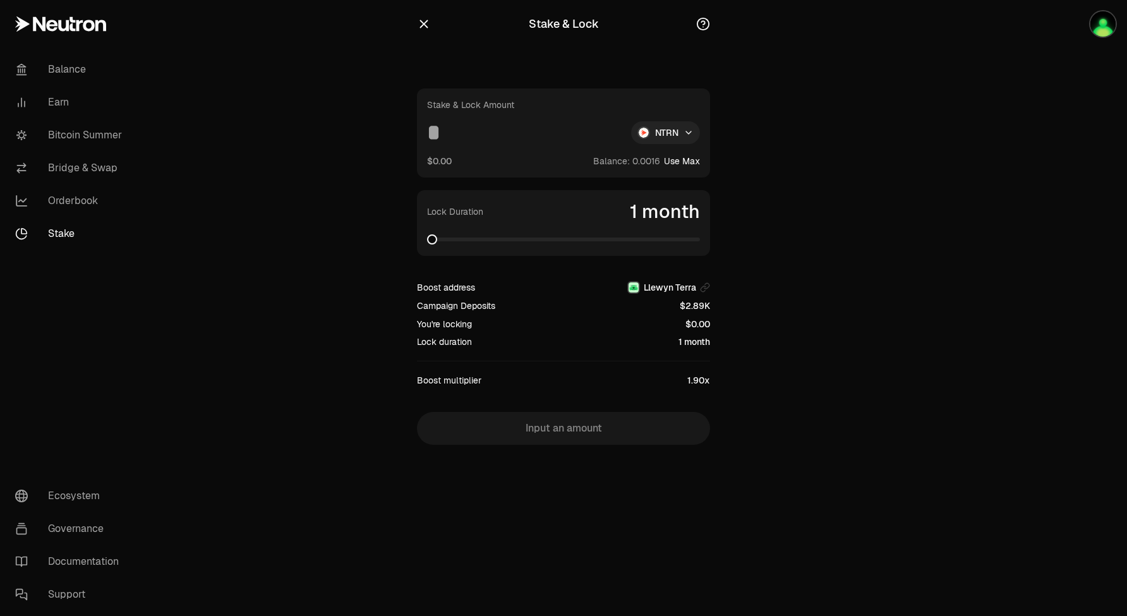
click at [695, 136] on html "Balance Earn Bitcoin Summer Bridge & Swap Orderbook Stake Ecosystem Governance …" at bounding box center [563, 308] width 1127 height 616
click at [666, 183] on div "dNTRN" at bounding box center [665, 187] width 115 height 25
click at [693, 159] on button "Use Max" at bounding box center [682, 161] width 36 height 13
type input "**********"
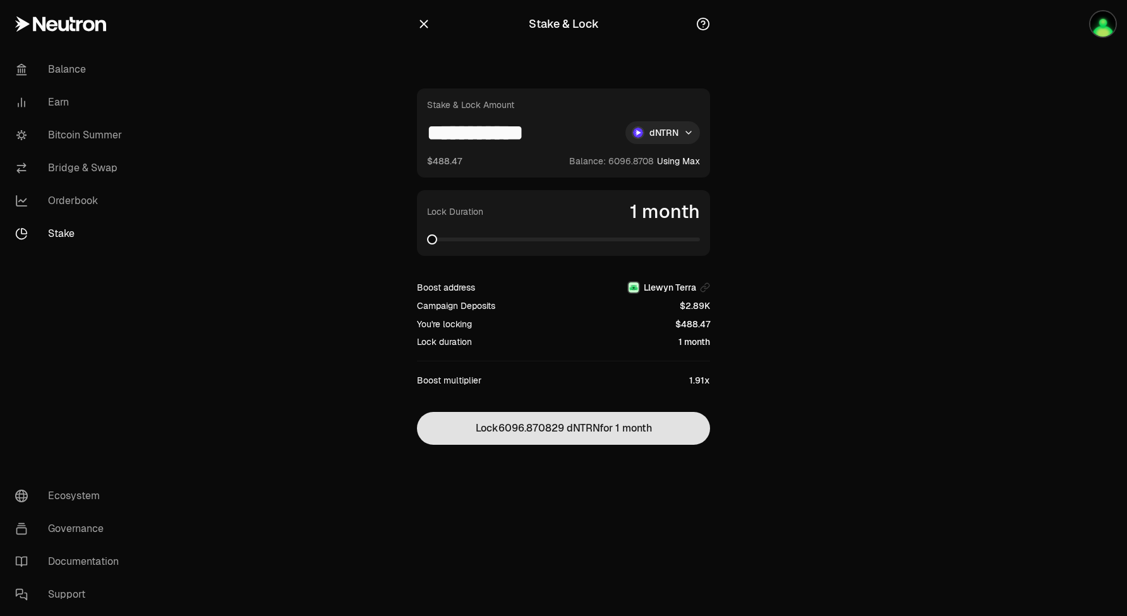
click at [625, 433] on button "Lock 6096.870829 dNTRN for 1 month" at bounding box center [563, 428] width 293 height 33
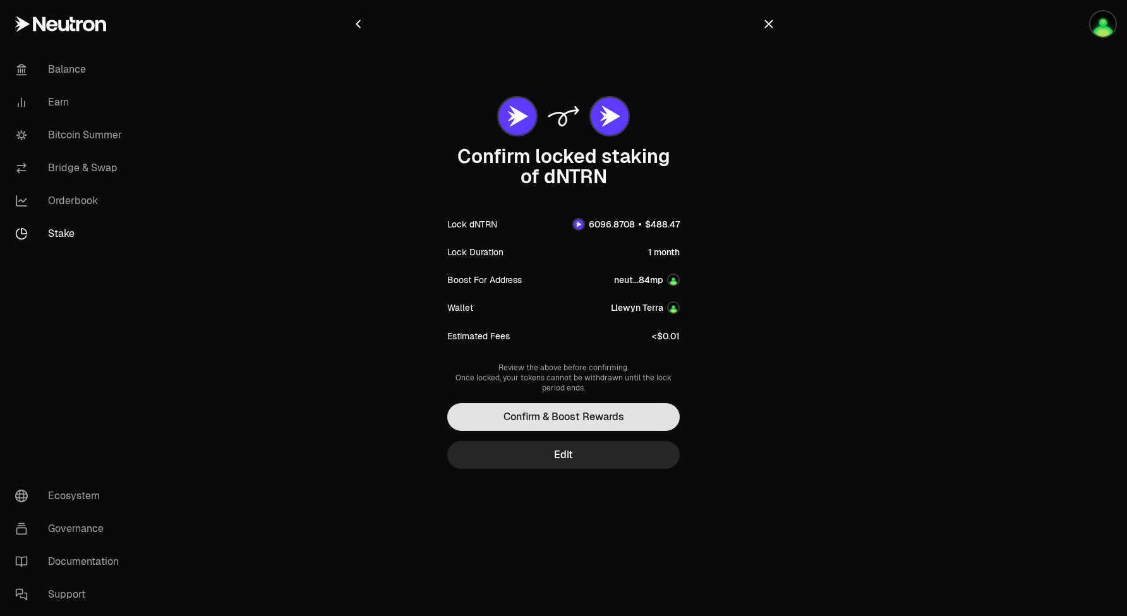
click at [622, 421] on button "Confirm & Boost Rewards" at bounding box center [563, 417] width 232 height 28
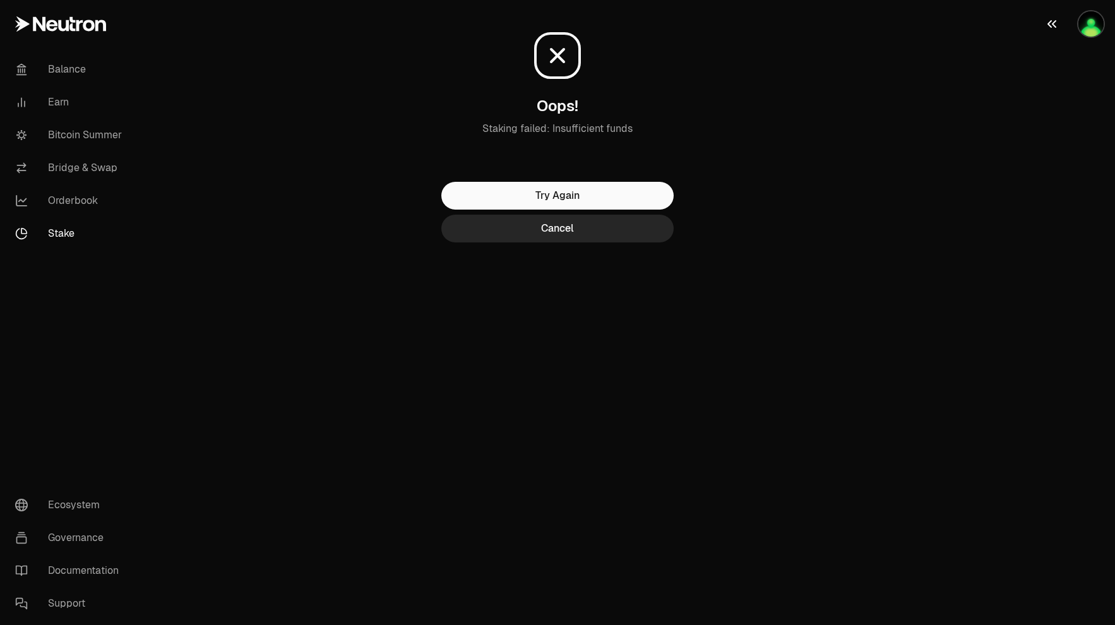
click at [1086, 30] on img "button" at bounding box center [1091, 23] width 25 height 25
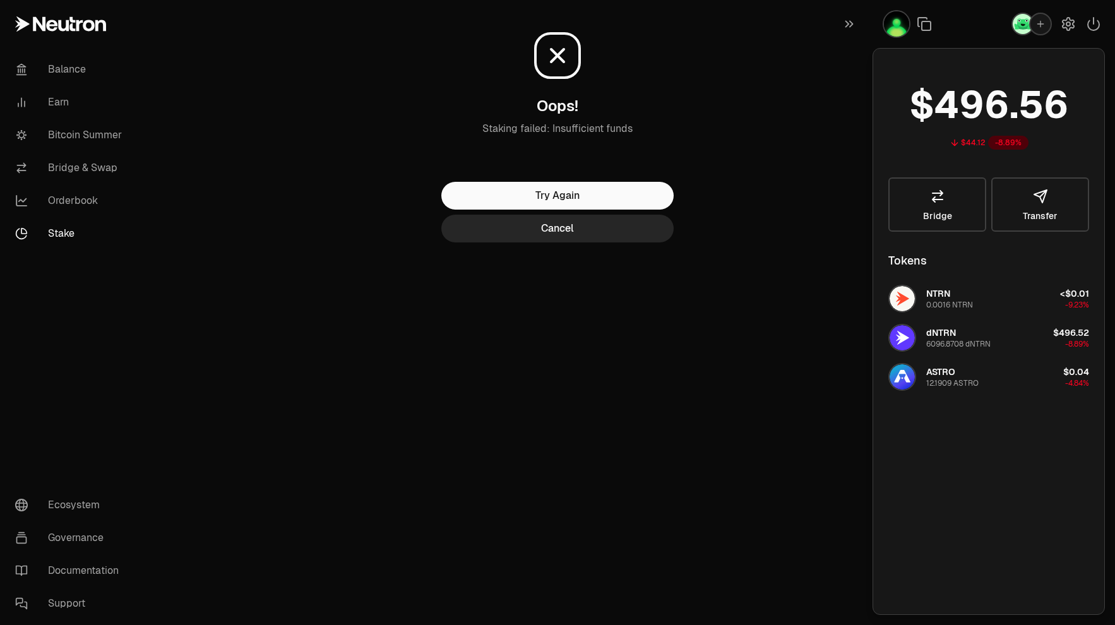
click at [893, 29] on img "button" at bounding box center [896, 23] width 25 height 25
click at [1024, 31] on img "button" at bounding box center [1023, 24] width 20 height 20
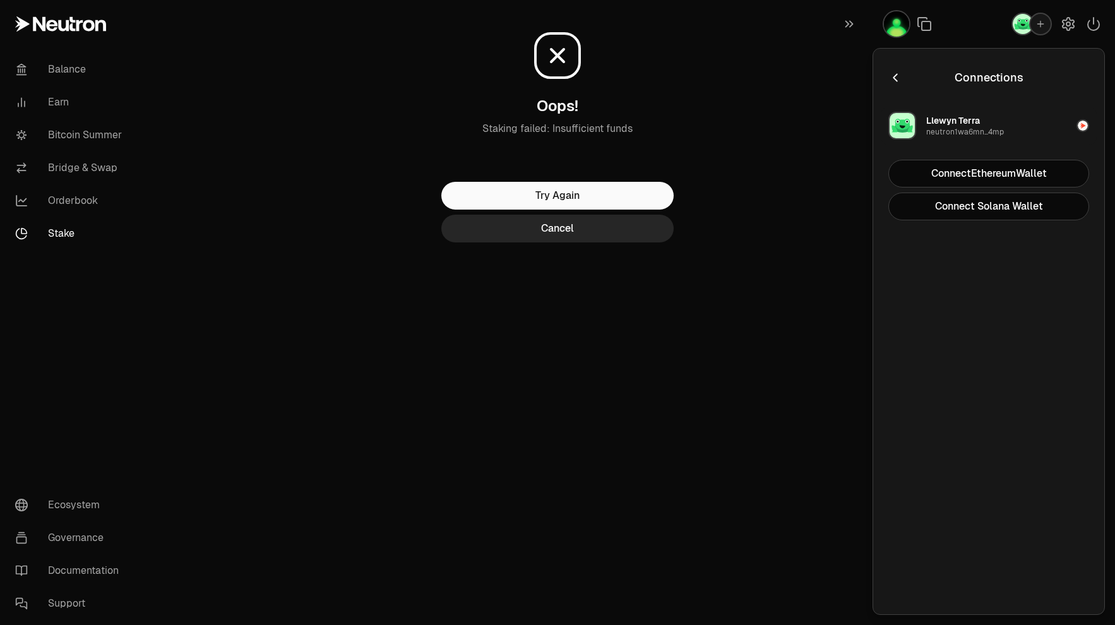
click at [1084, 129] on img "button" at bounding box center [1083, 126] width 10 height 10
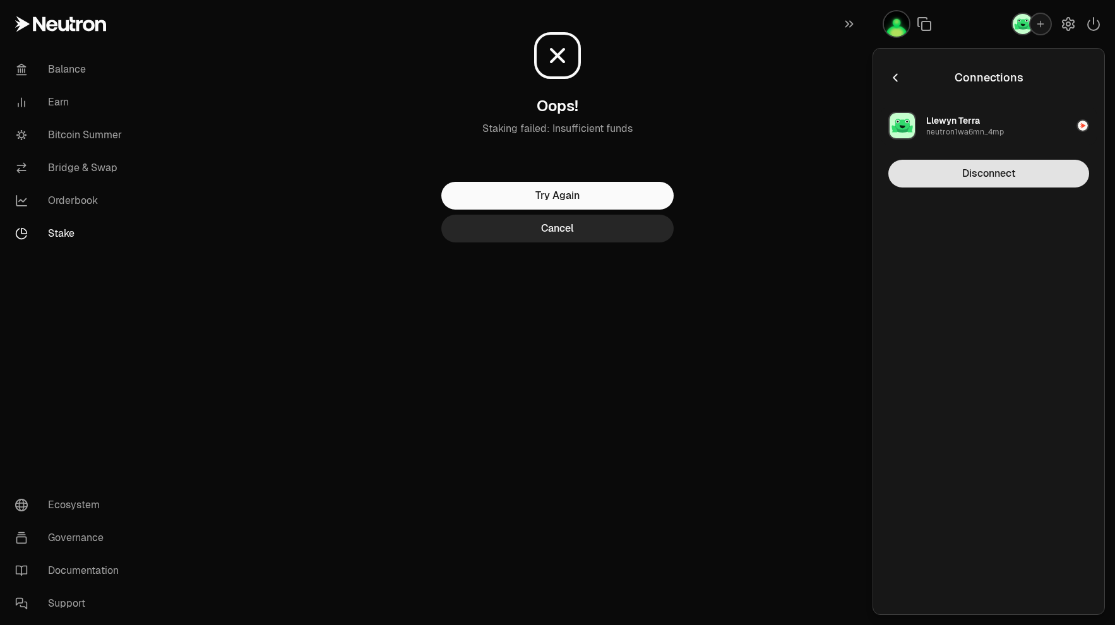
click at [1003, 177] on button "Disconnect" at bounding box center [989, 174] width 201 height 28
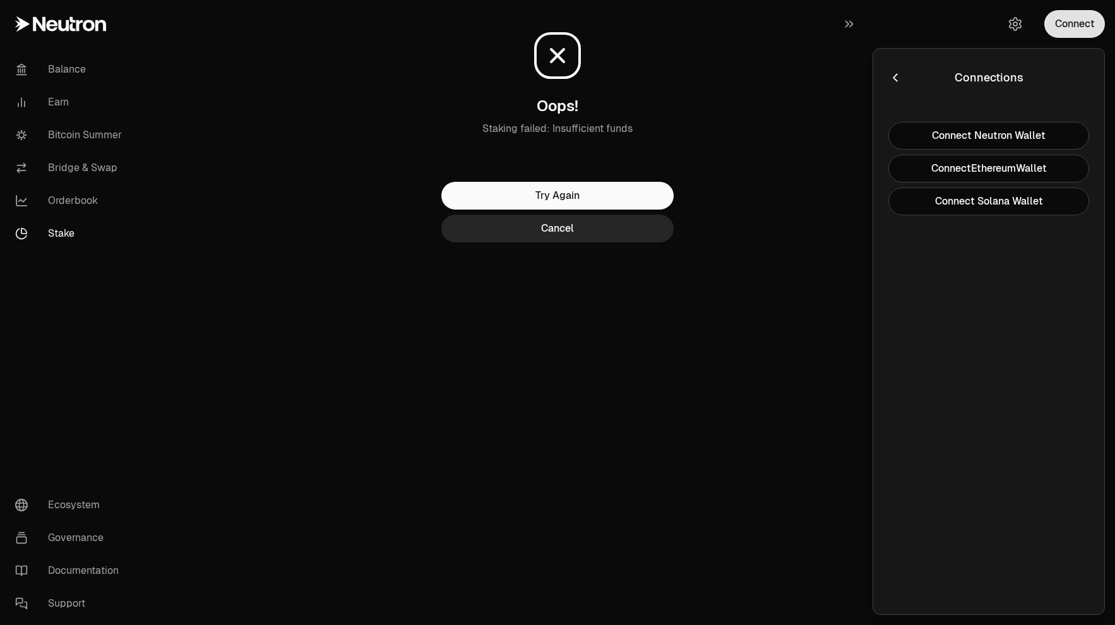
click at [1064, 17] on button "Connect" at bounding box center [1075, 24] width 61 height 28
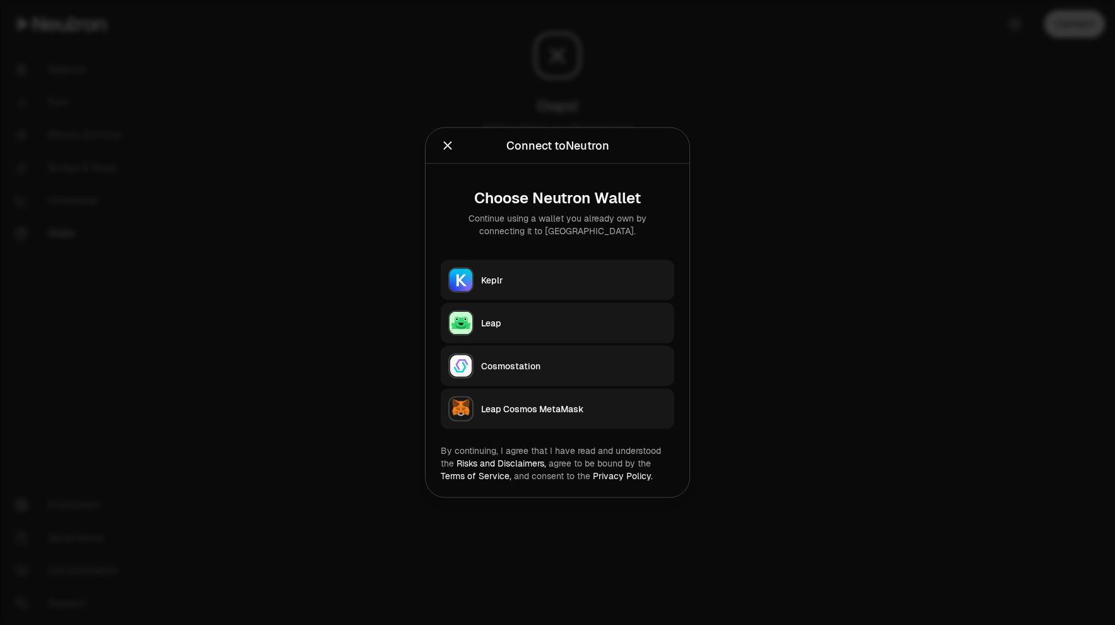
click at [604, 267] on button "Keplr" at bounding box center [558, 280] width 234 height 40
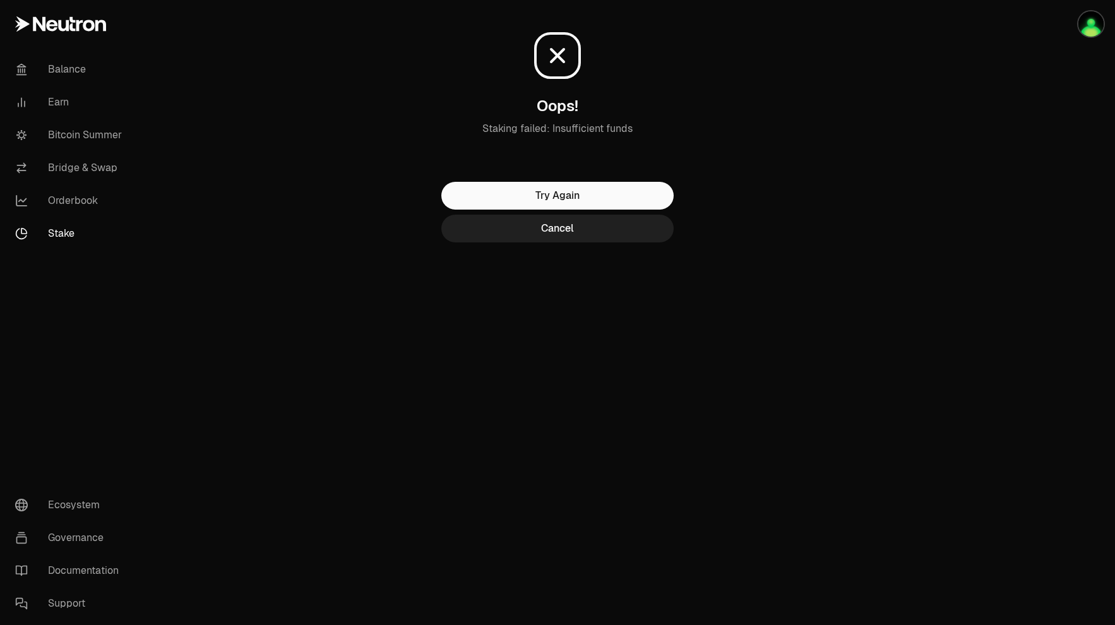
click at [601, 229] on button "Cancel" at bounding box center [557, 229] width 232 height 28
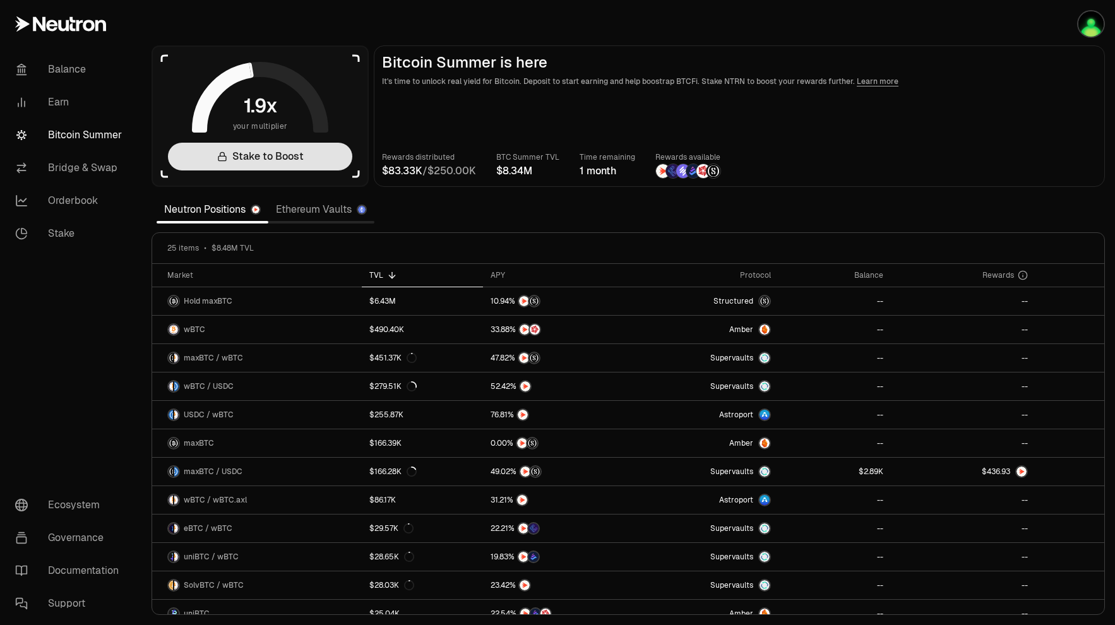
click at [302, 158] on link "Stake to Boost" at bounding box center [260, 157] width 184 height 28
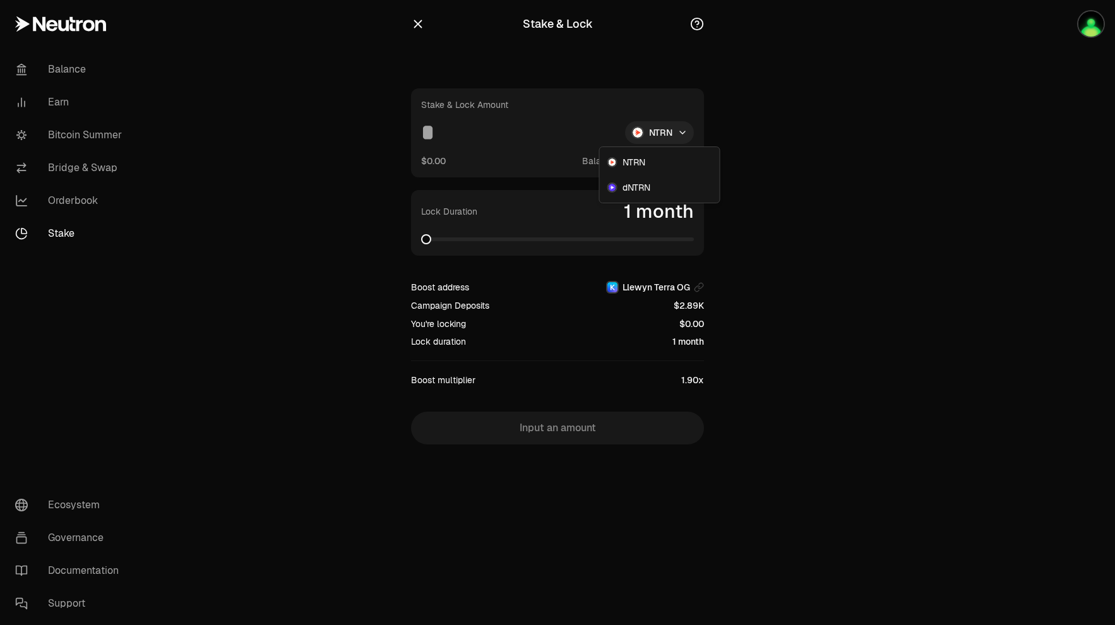
click at [682, 134] on html "Balance Earn Bitcoin Summer Bridge & Swap Orderbook Stake Ecosystem Governance …" at bounding box center [557, 312] width 1115 height 625
click at [644, 181] on span "dNTRN" at bounding box center [637, 187] width 28 height 13
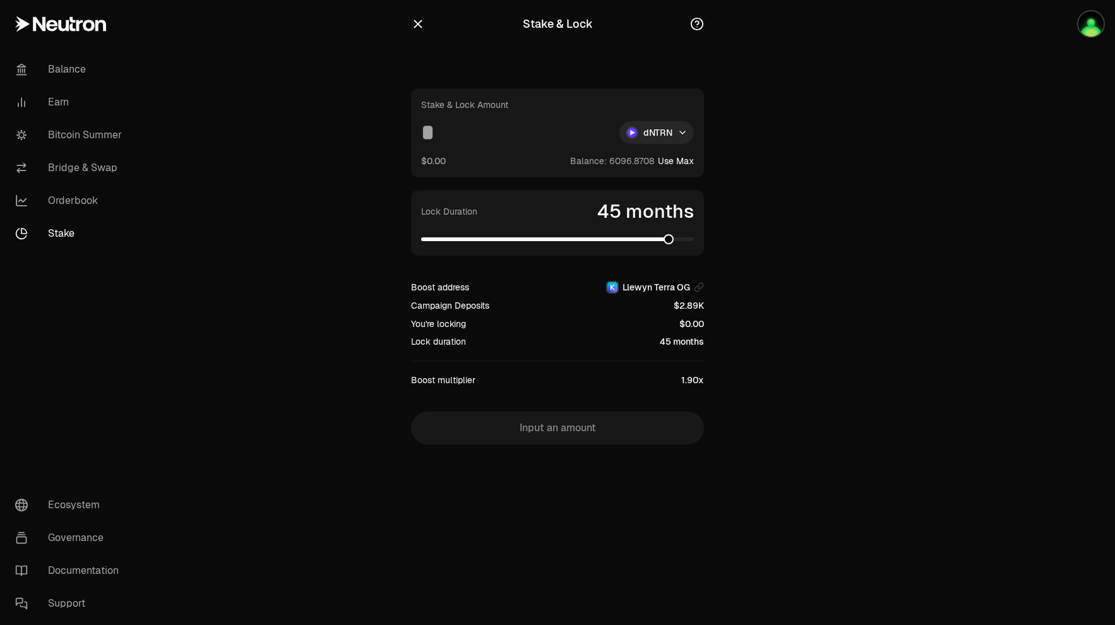
click at [670, 236] on span at bounding box center [557, 239] width 273 height 13
click at [685, 241] on span at bounding box center [679, 239] width 10 height 10
click at [685, 160] on button "Use Max" at bounding box center [676, 161] width 36 height 13
type input "**********"
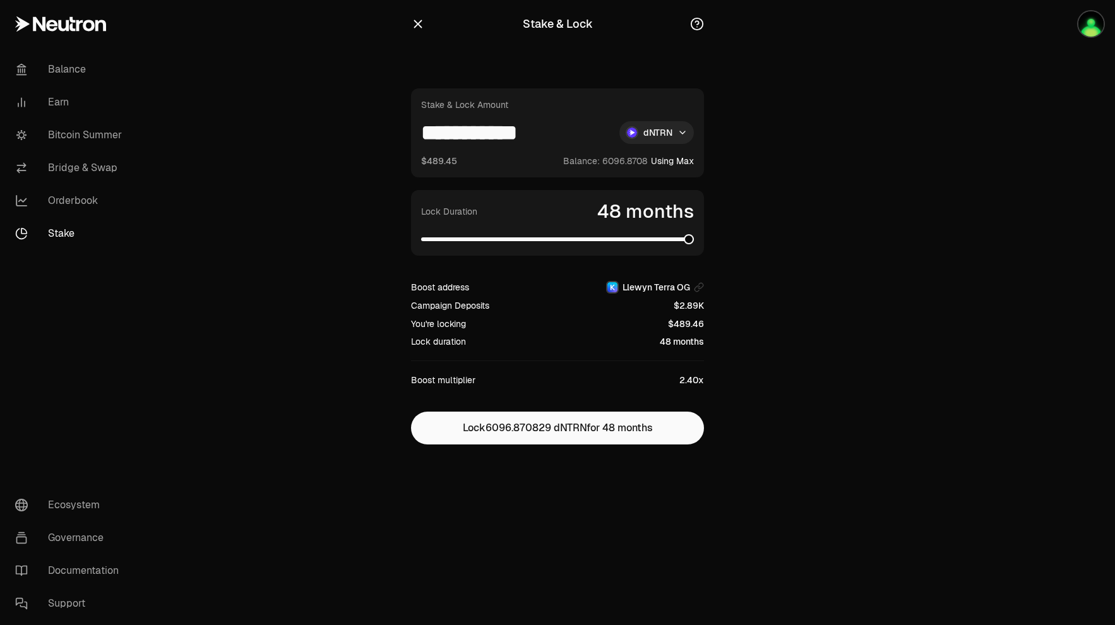
click at [694, 244] on span at bounding box center [689, 239] width 10 height 10
click at [560, 431] on button "Lock 6096.870829 dNTRN for 48 months" at bounding box center [557, 428] width 293 height 33
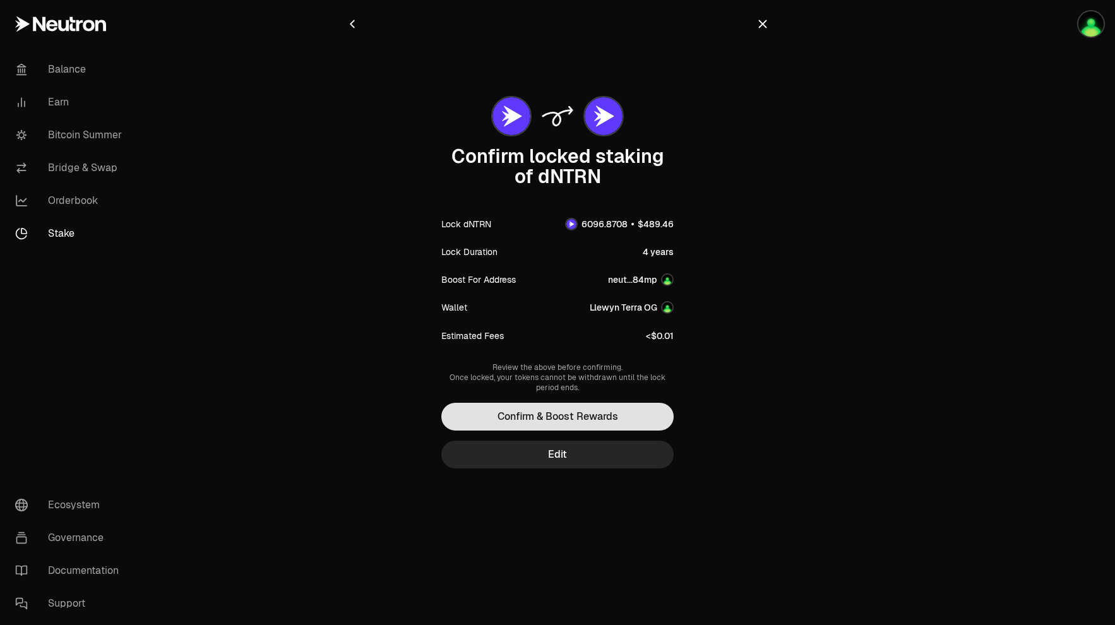
click at [562, 422] on button "Confirm & Boost Rewards" at bounding box center [557, 417] width 232 height 28
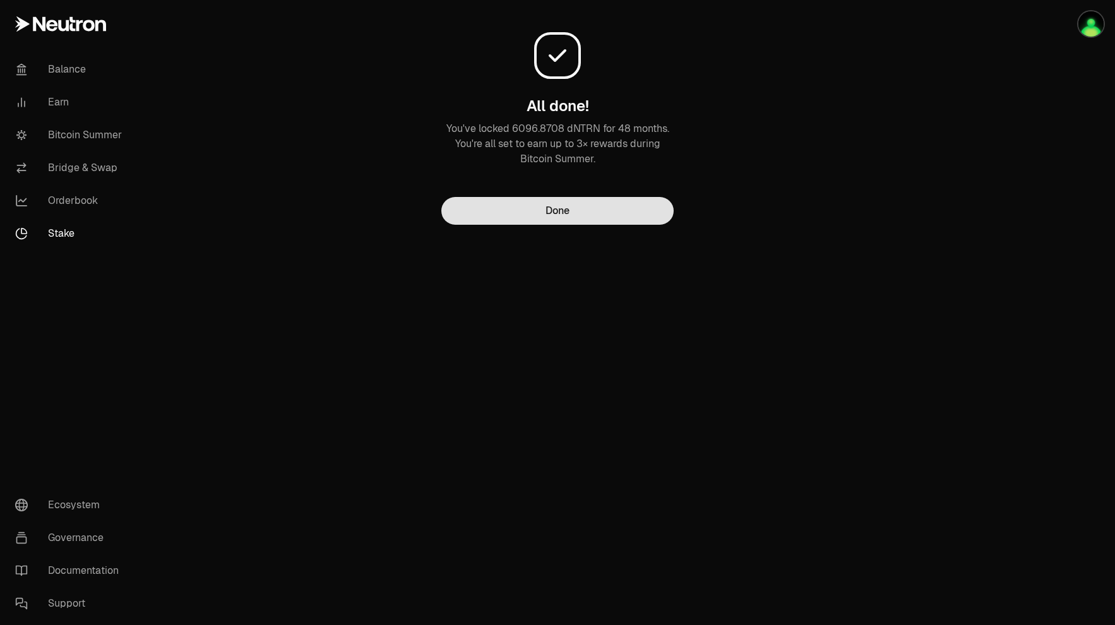
click at [589, 213] on button "Done" at bounding box center [557, 211] width 232 height 28
